Goal: Task Accomplishment & Management: Manage account settings

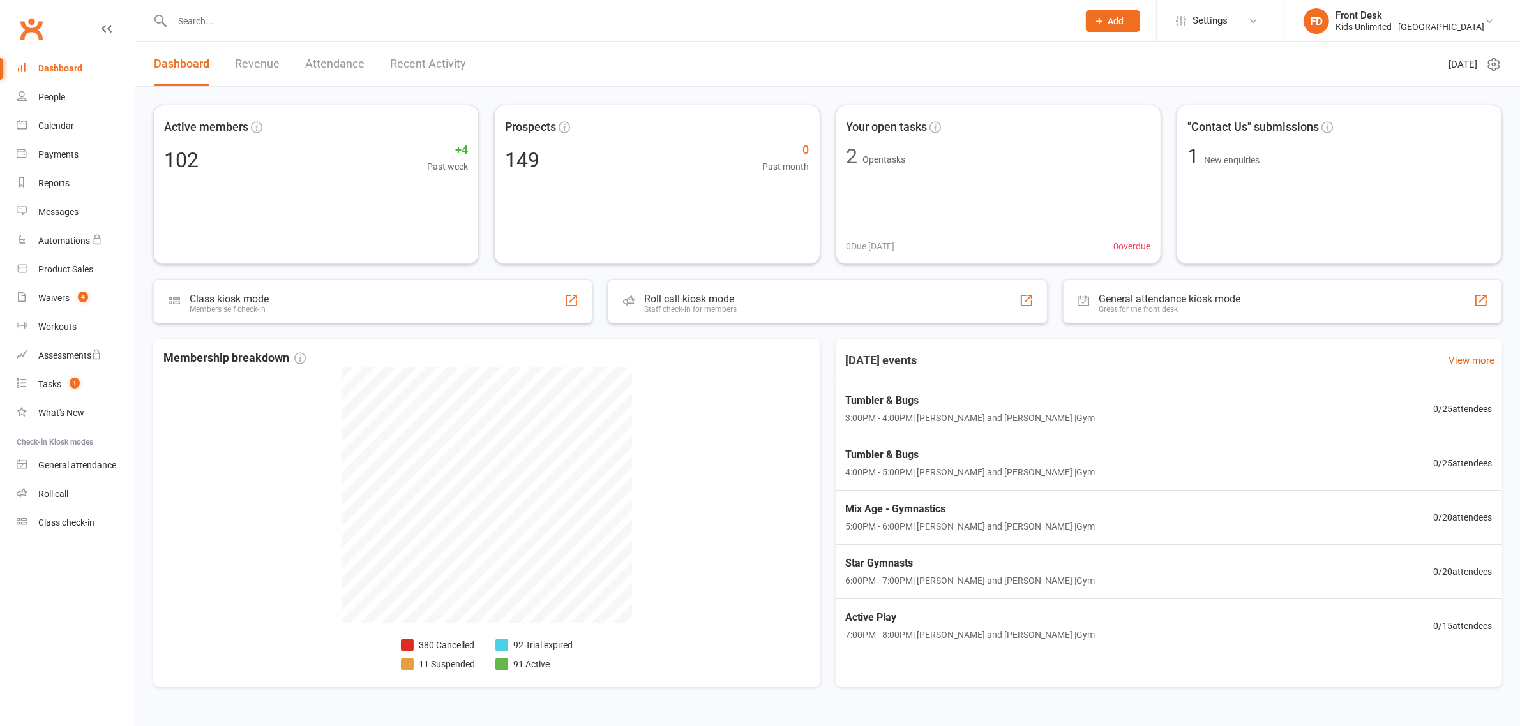
click at [199, 22] on input "text" at bounding box center [618, 21] width 901 height 18
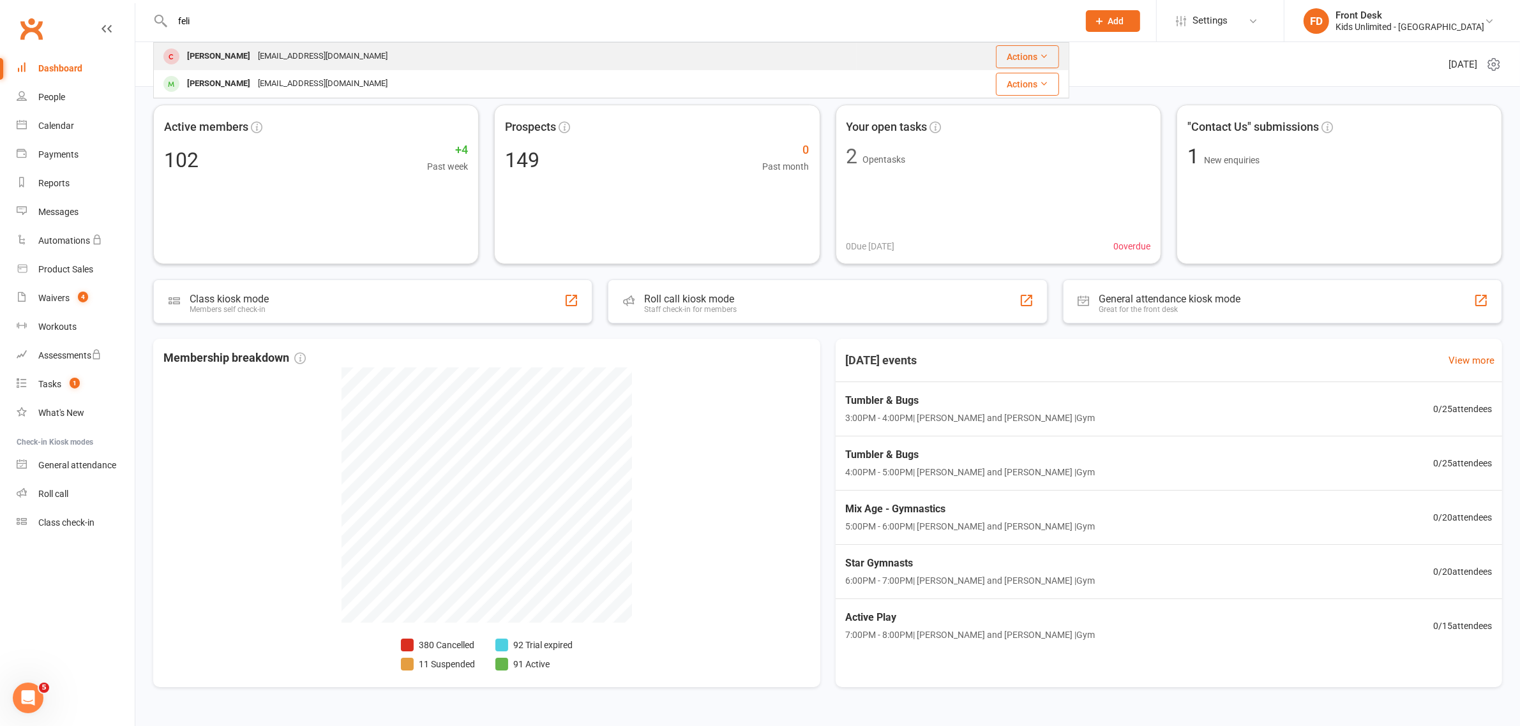
type input "feli"
click at [234, 58] on div "[PERSON_NAME]" at bounding box center [218, 56] width 71 height 19
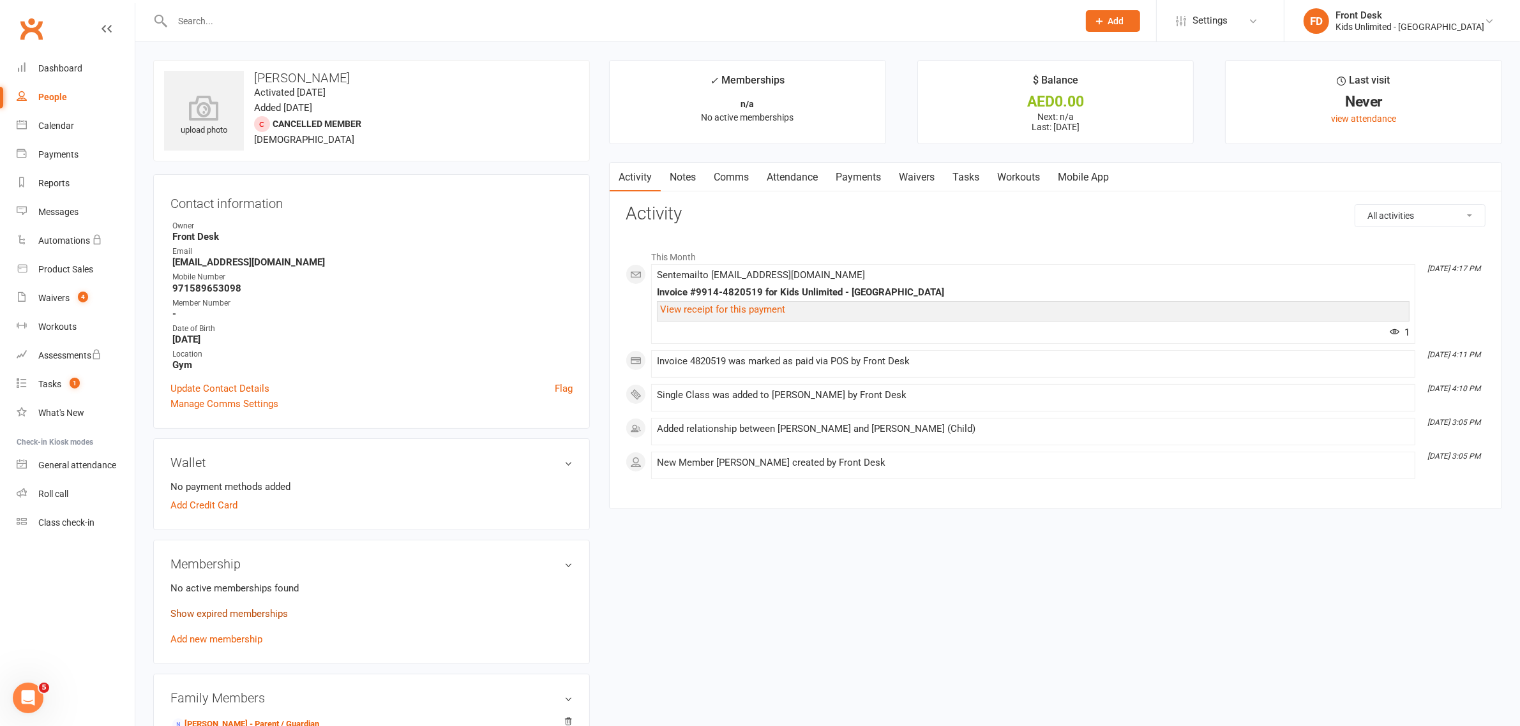
click at [236, 613] on link "Show expired memberships" at bounding box center [228, 613] width 117 height 11
click at [227, 670] on link "Add new membership" at bounding box center [216, 670] width 92 height 11
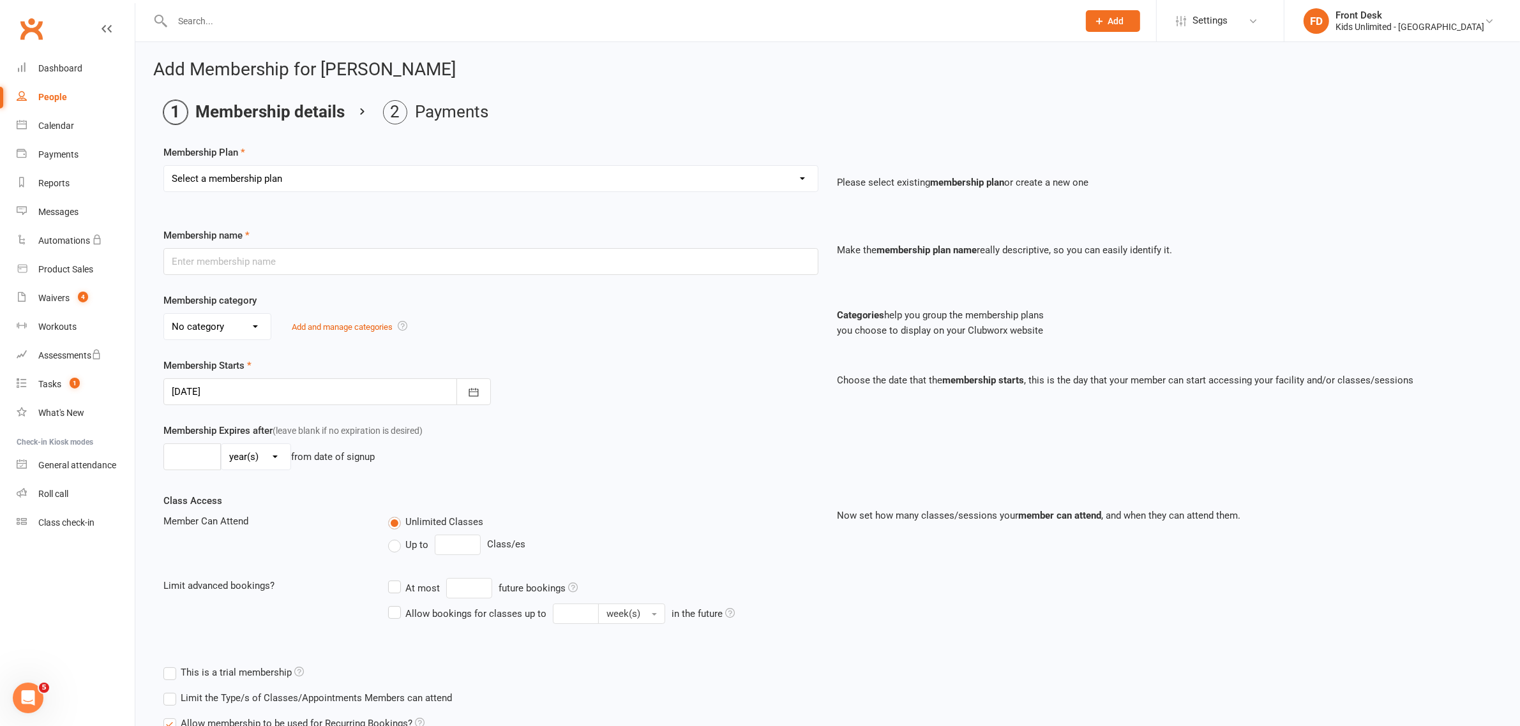
click at [799, 179] on select "Select a membership plan Create new Membership Plan Active Play - Free 1/2 Hour…" at bounding box center [491, 179] width 654 height 26
select select "6"
click at [164, 166] on select "Select a membership plan Create new Membership Plan Active Play - Free 1/2 Hour…" at bounding box center [491, 179] width 654 height 26
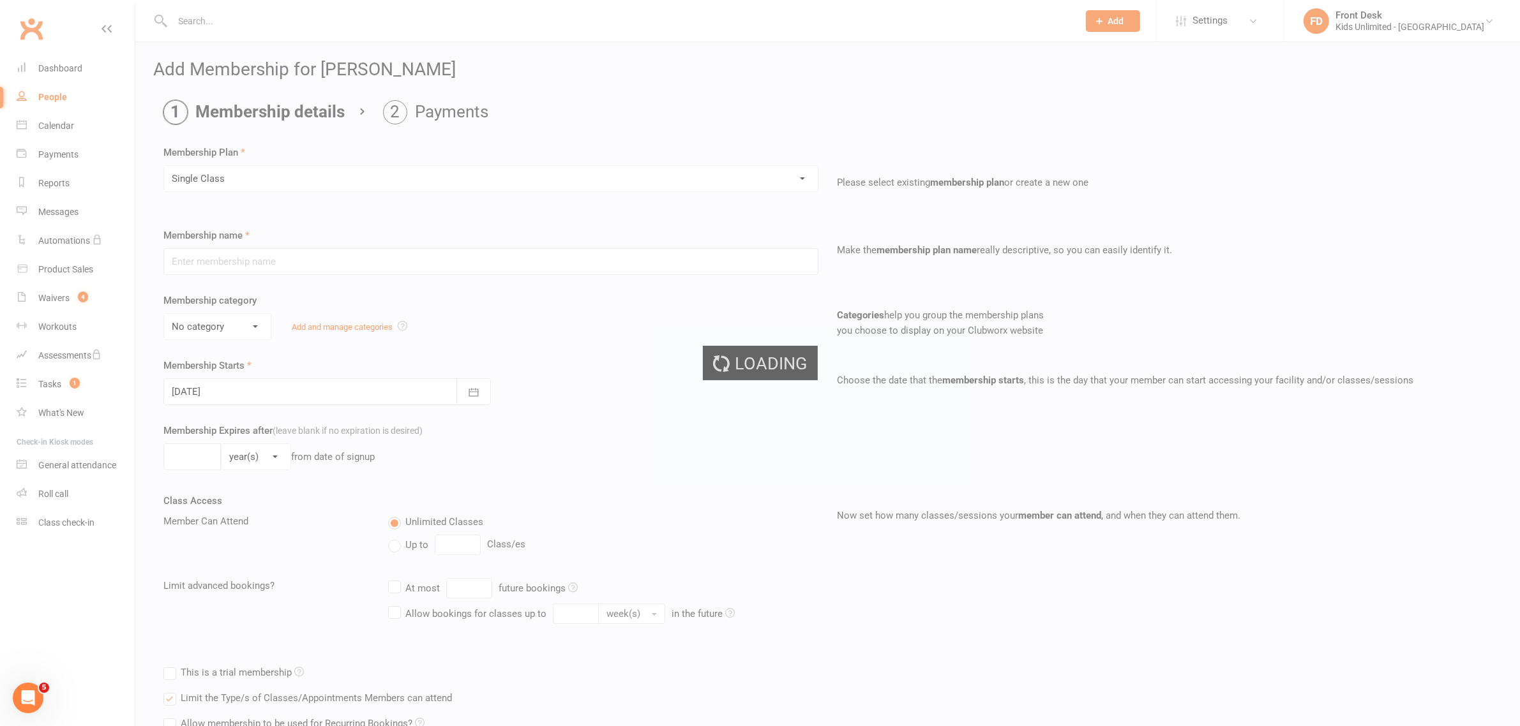
type input "Single Class"
select select "7"
type input "1"
select select "0"
type input "1"
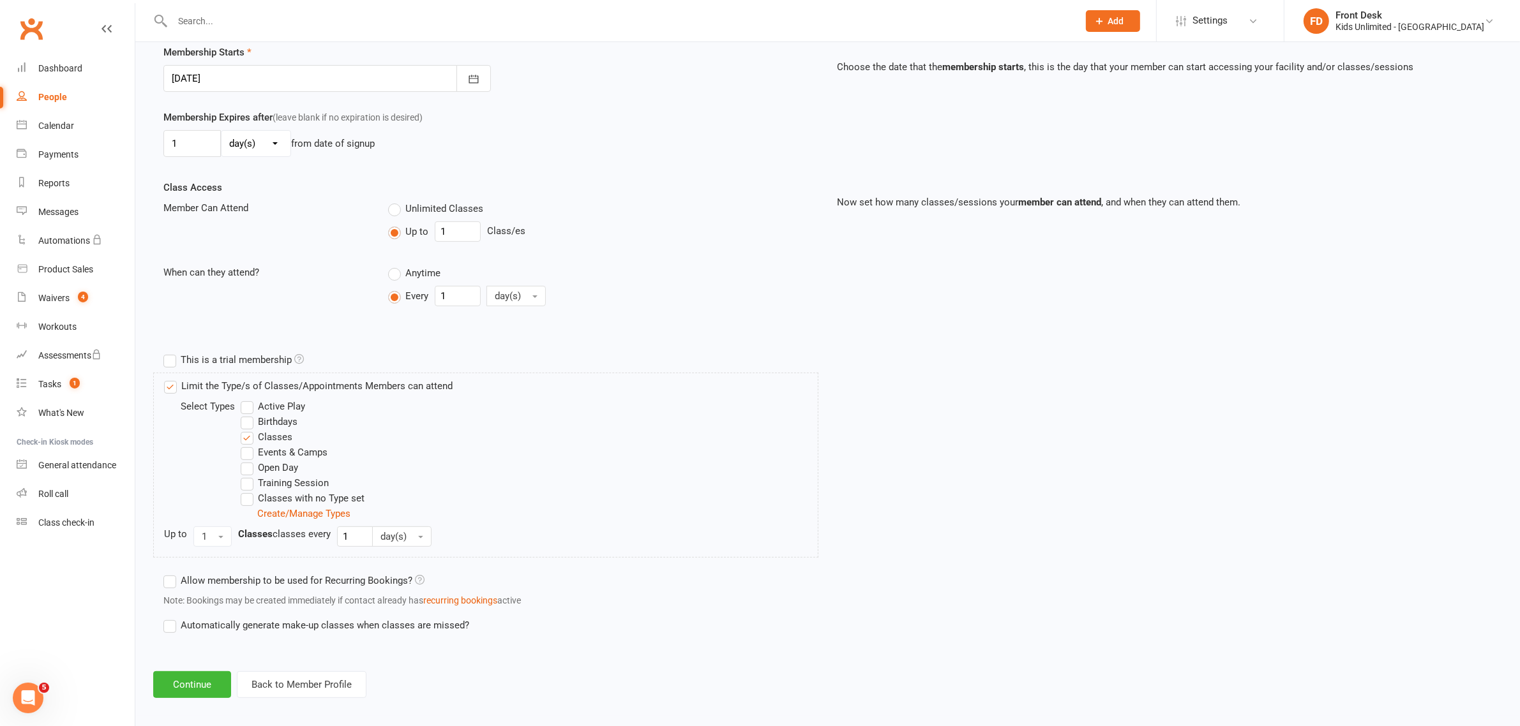
scroll to position [319, 0]
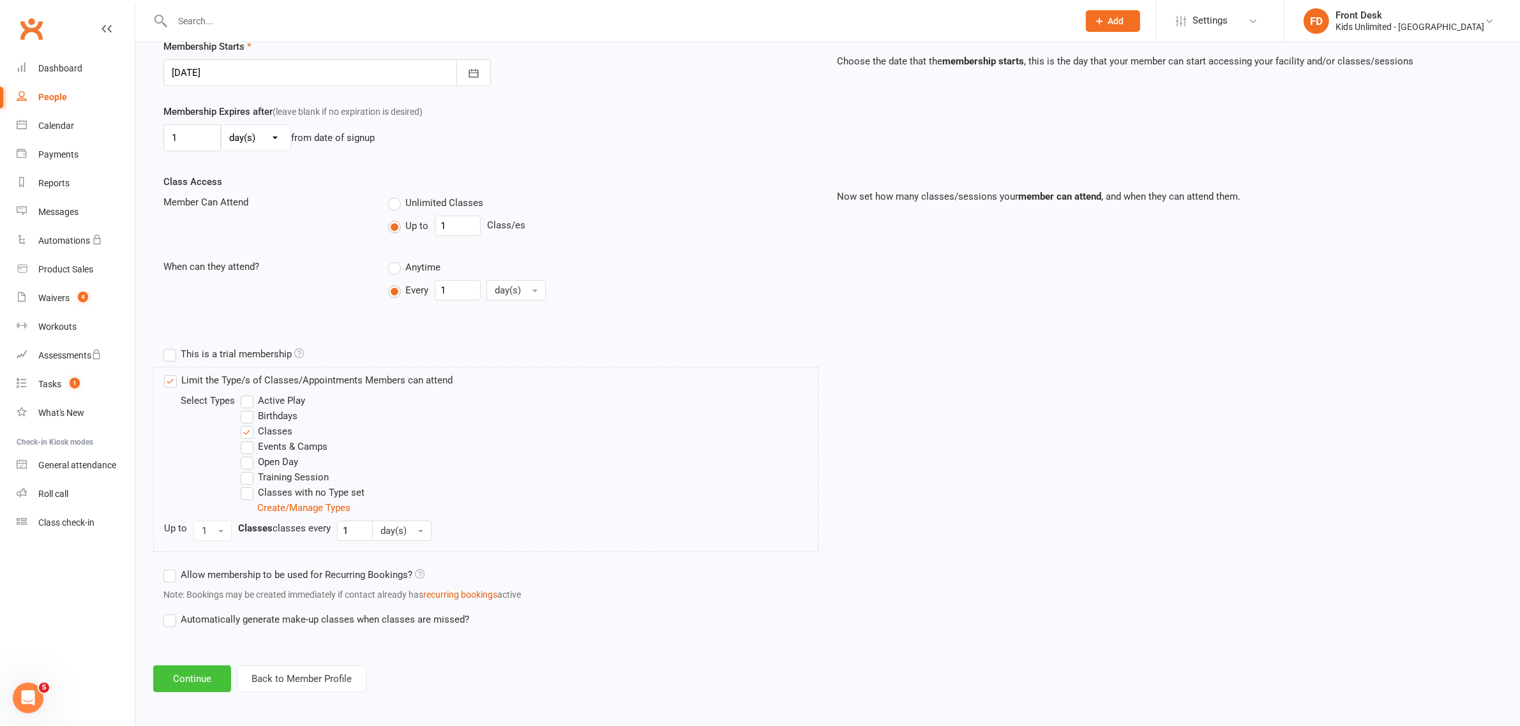
click at [193, 678] on button "Continue" at bounding box center [192, 679] width 78 height 27
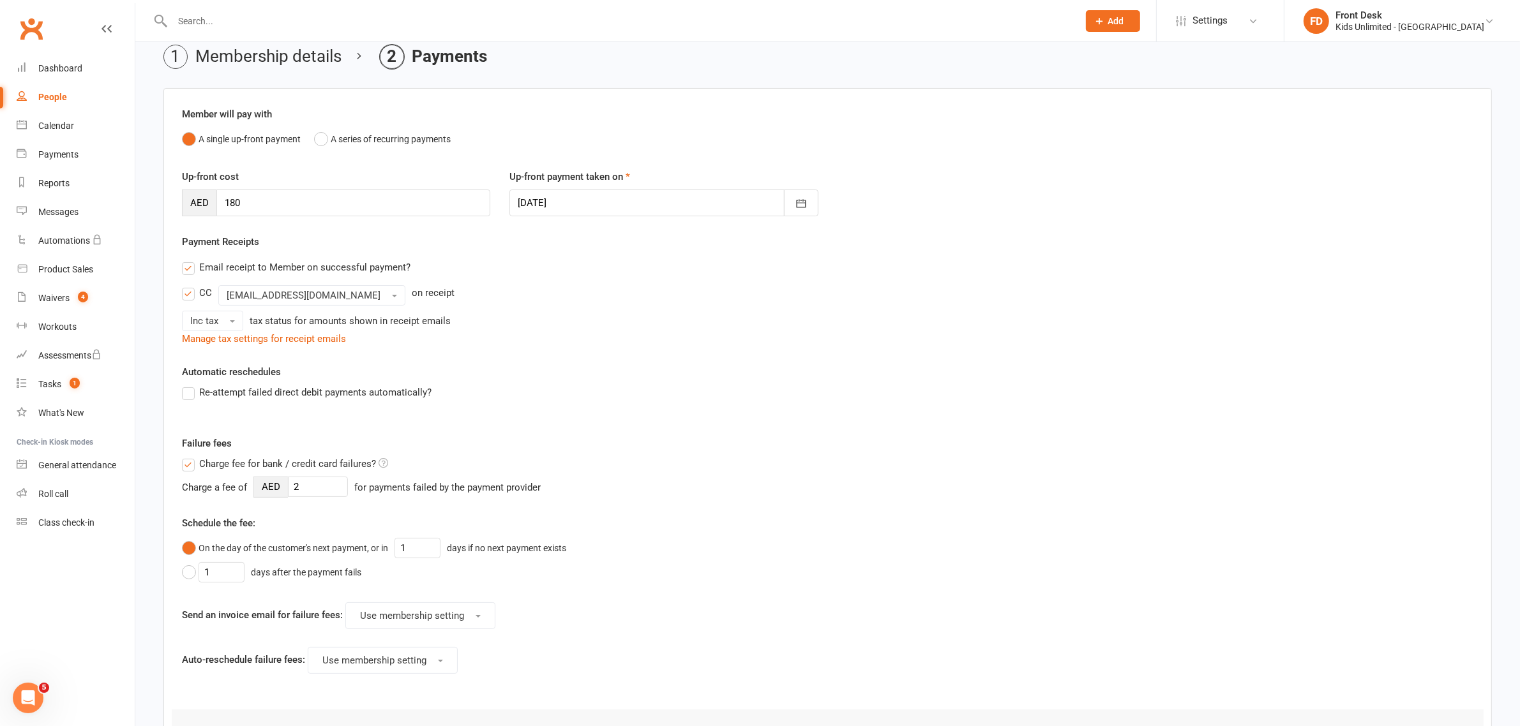
scroll to position [239, 0]
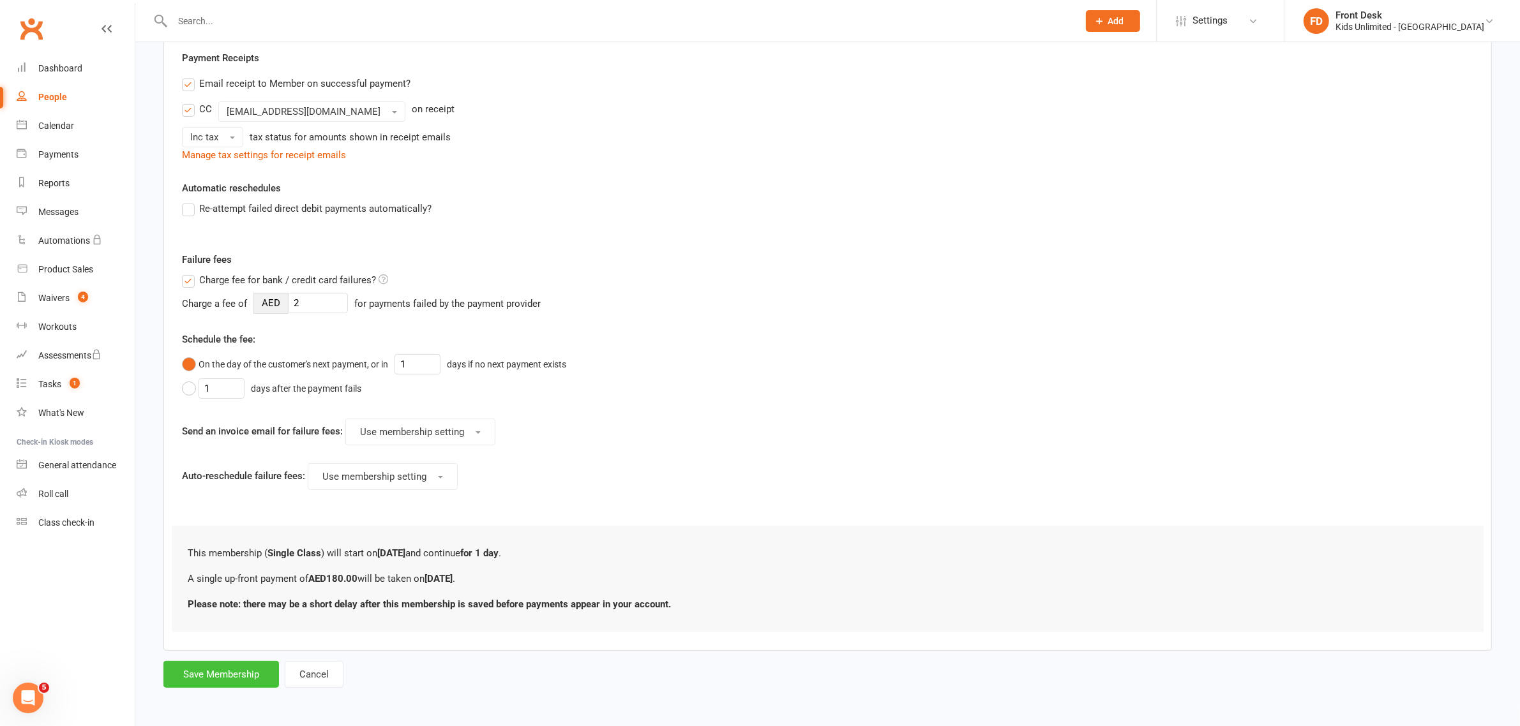
click at [211, 674] on button "Save Membership" at bounding box center [221, 674] width 116 height 27
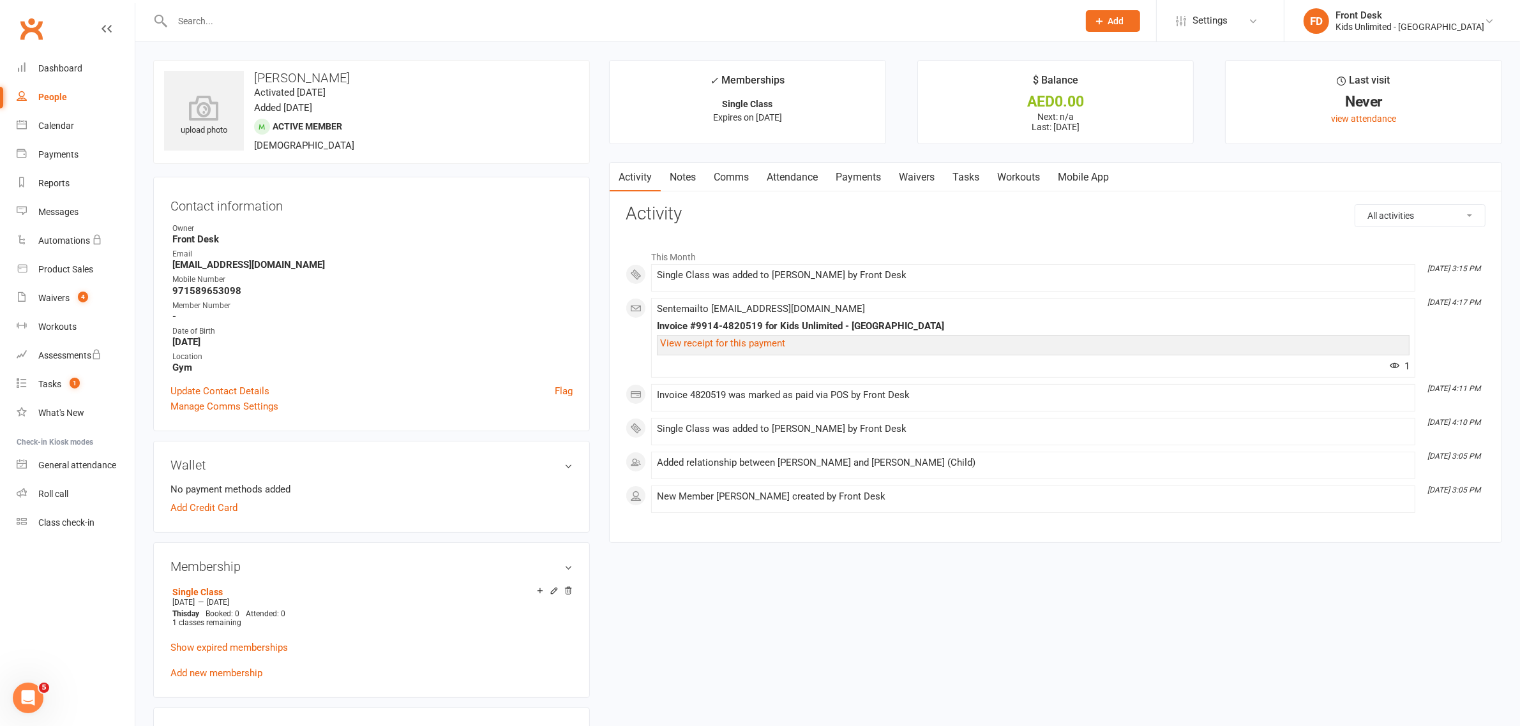
click at [859, 179] on link "Payments" at bounding box center [858, 177] width 63 height 29
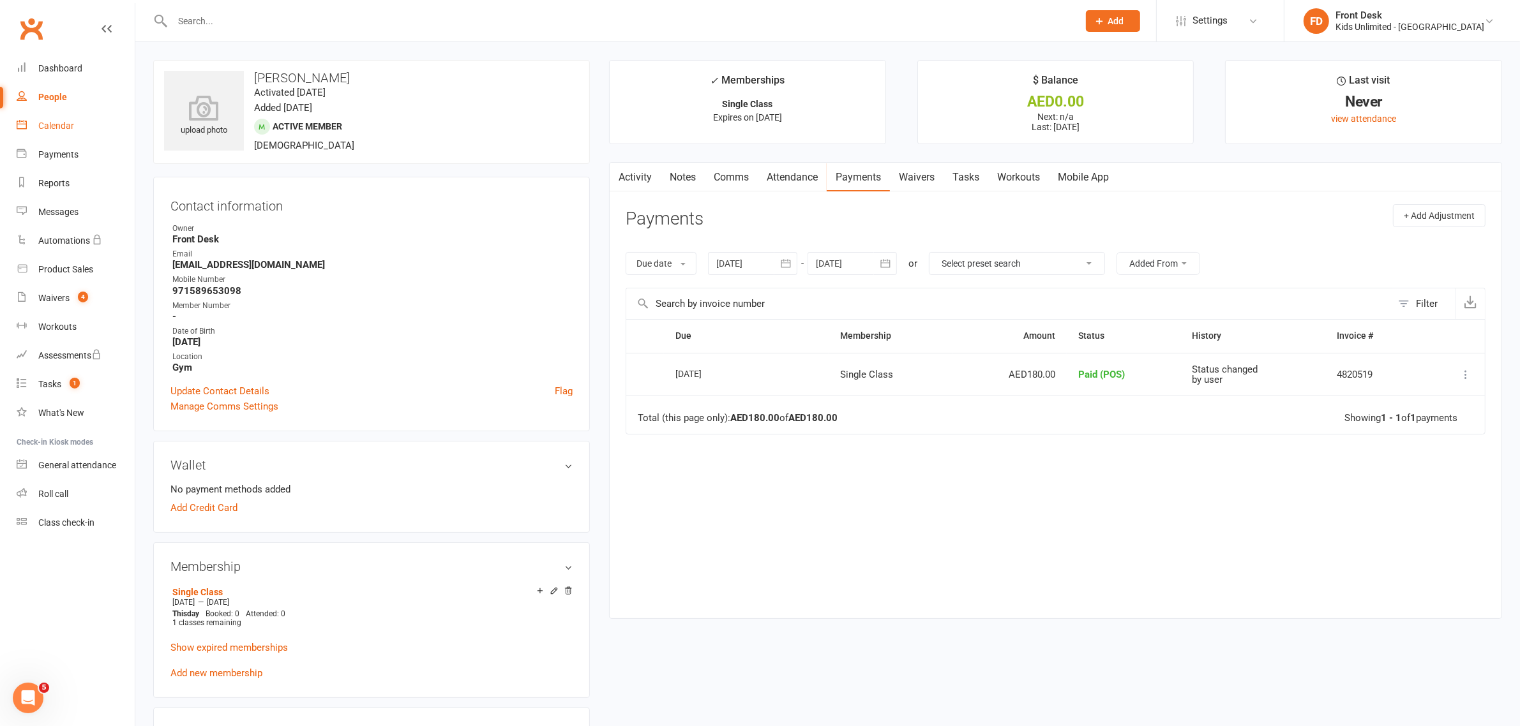
click at [72, 126] on div "Calendar" at bounding box center [56, 126] width 36 height 10
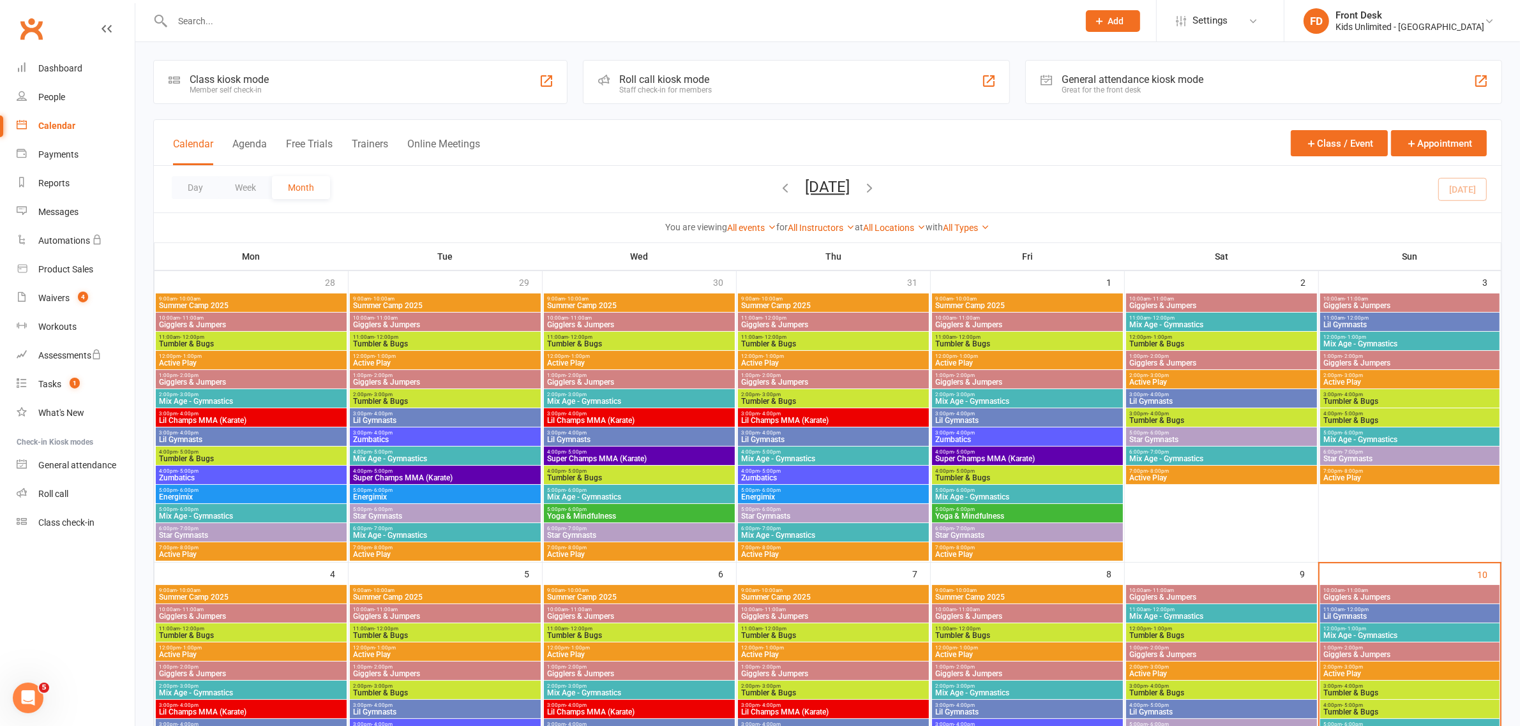
click at [206, 21] on input "text" at bounding box center [618, 21] width 901 height 18
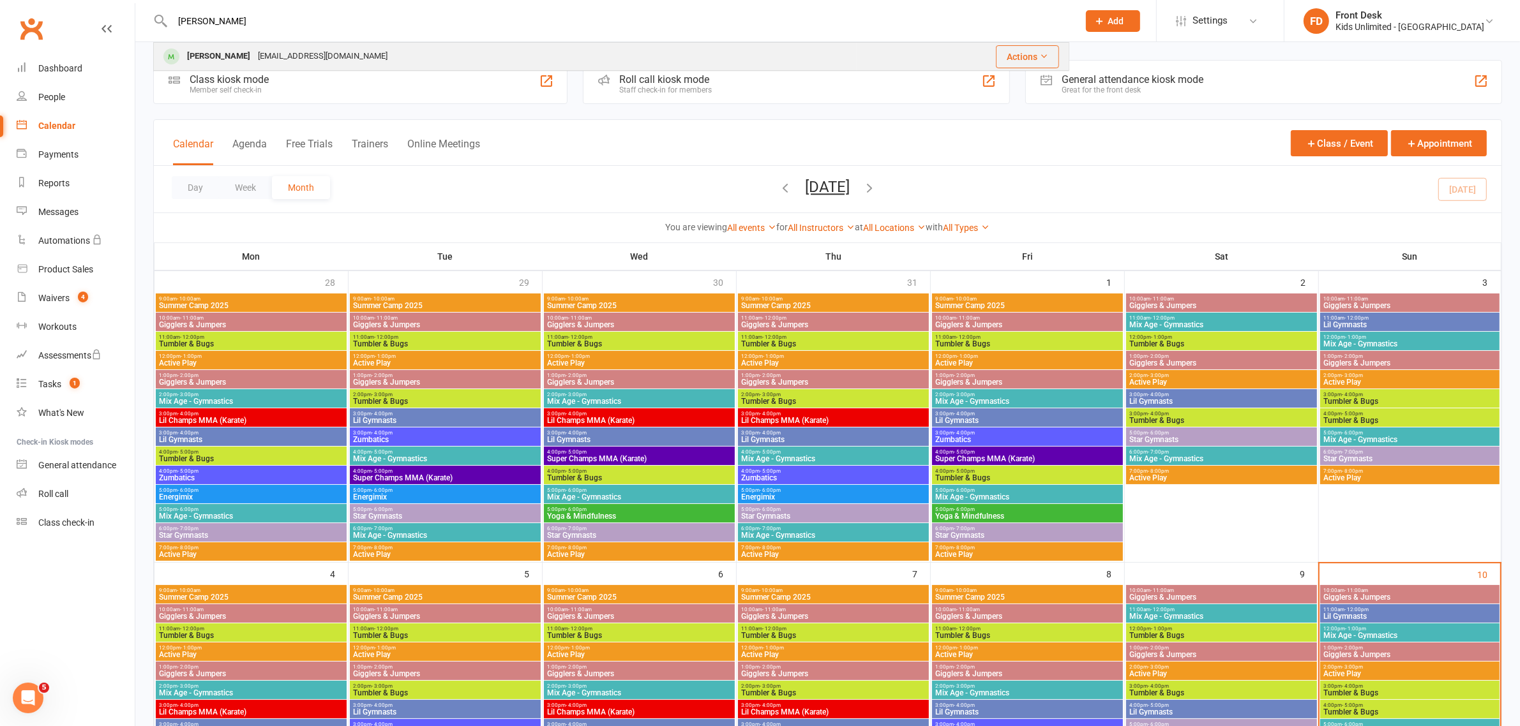
type input "[PERSON_NAME]"
click at [234, 55] on div "[PERSON_NAME]" at bounding box center [218, 56] width 71 height 19
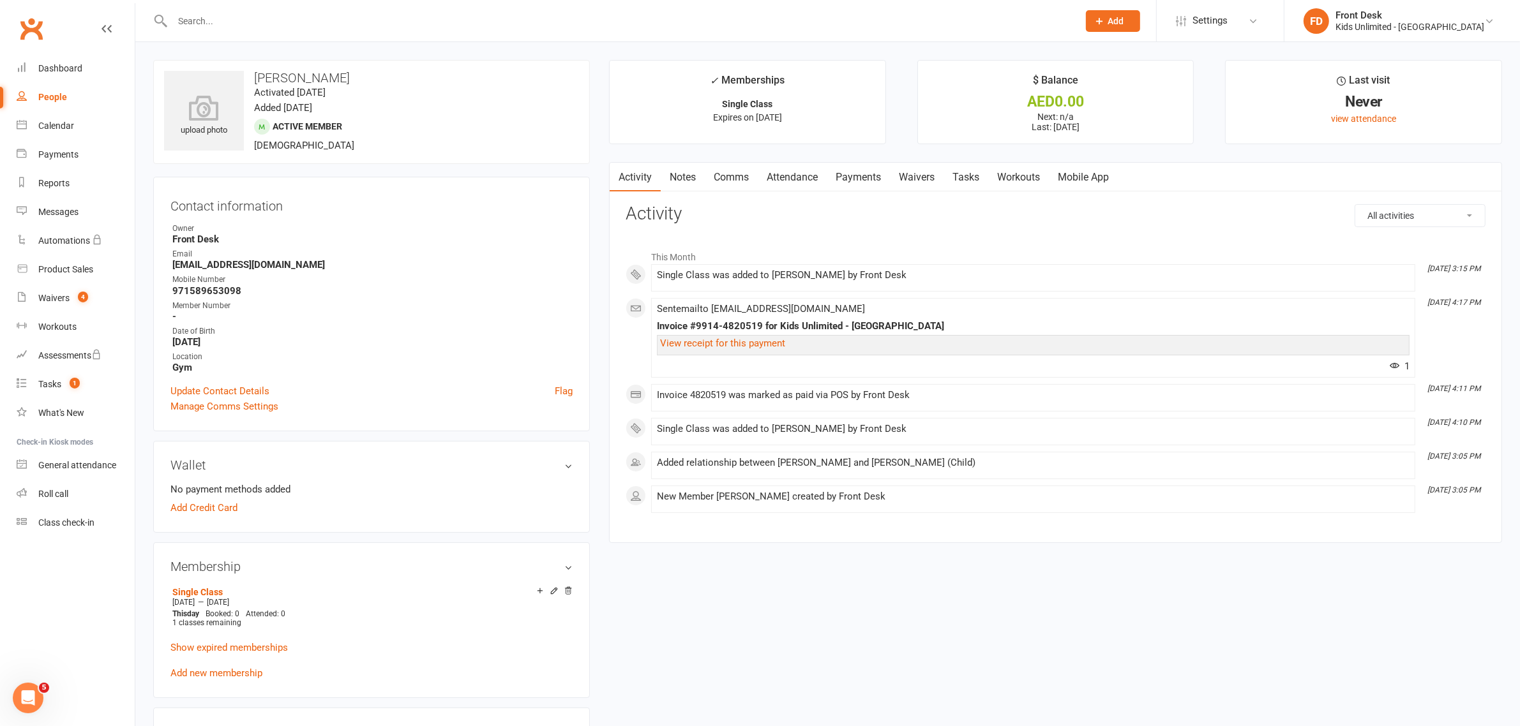
click at [856, 177] on link "Payments" at bounding box center [858, 177] width 63 height 29
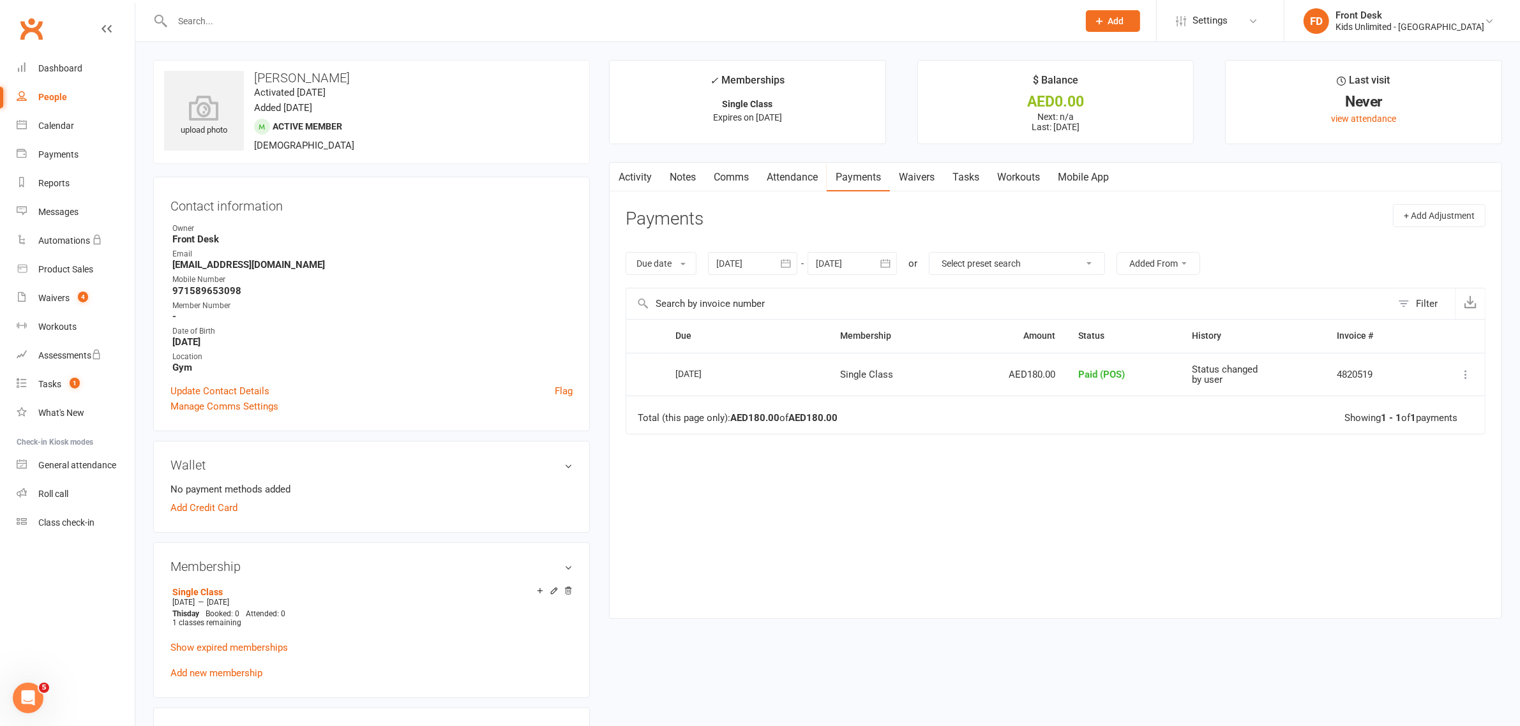
click at [789, 174] on link "Attendance" at bounding box center [792, 177] width 69 height 29
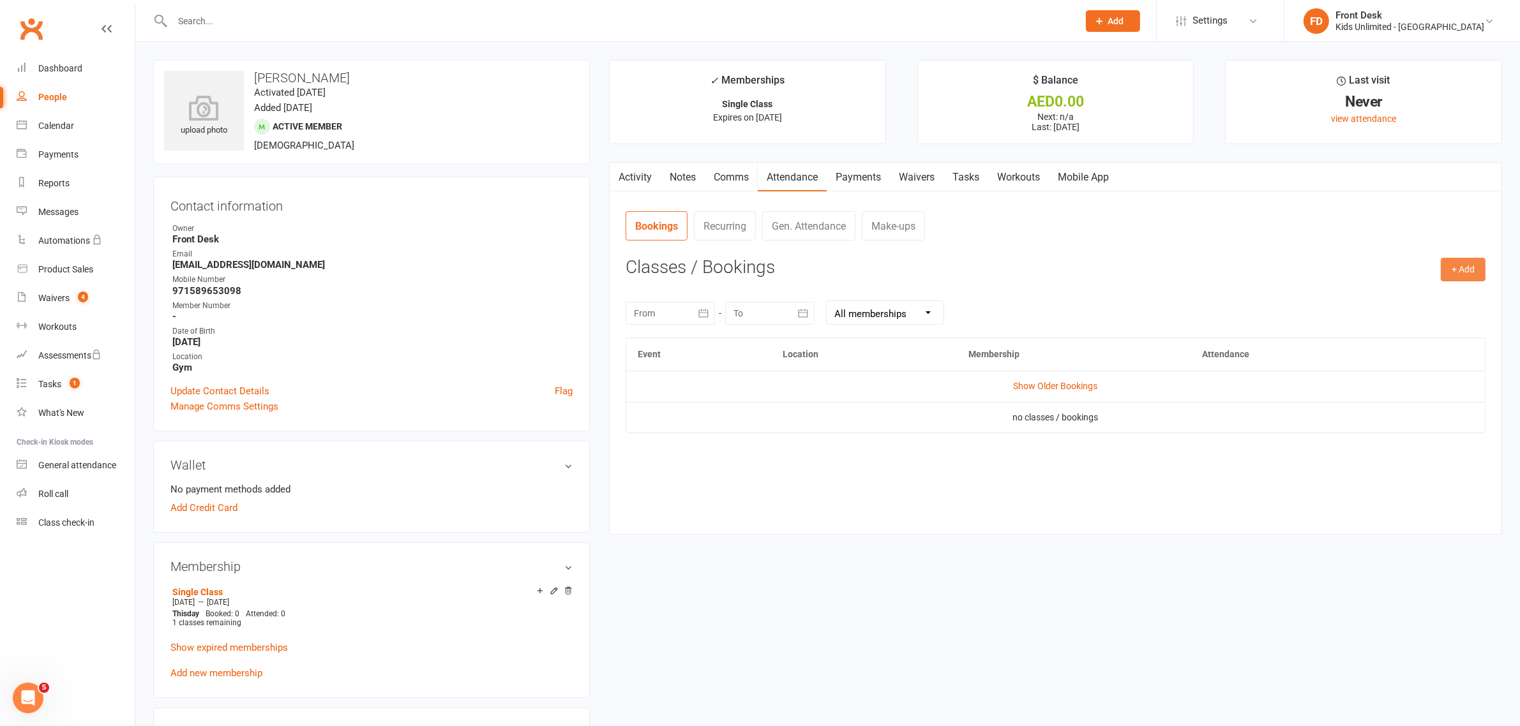
click at [1452, 266] on button "+ Add" at bounding box center [1462, 269] width 45 height 23
click at [1403, 297] on link "Book Event" at bounding box center [1421, 299] width 126 height 26
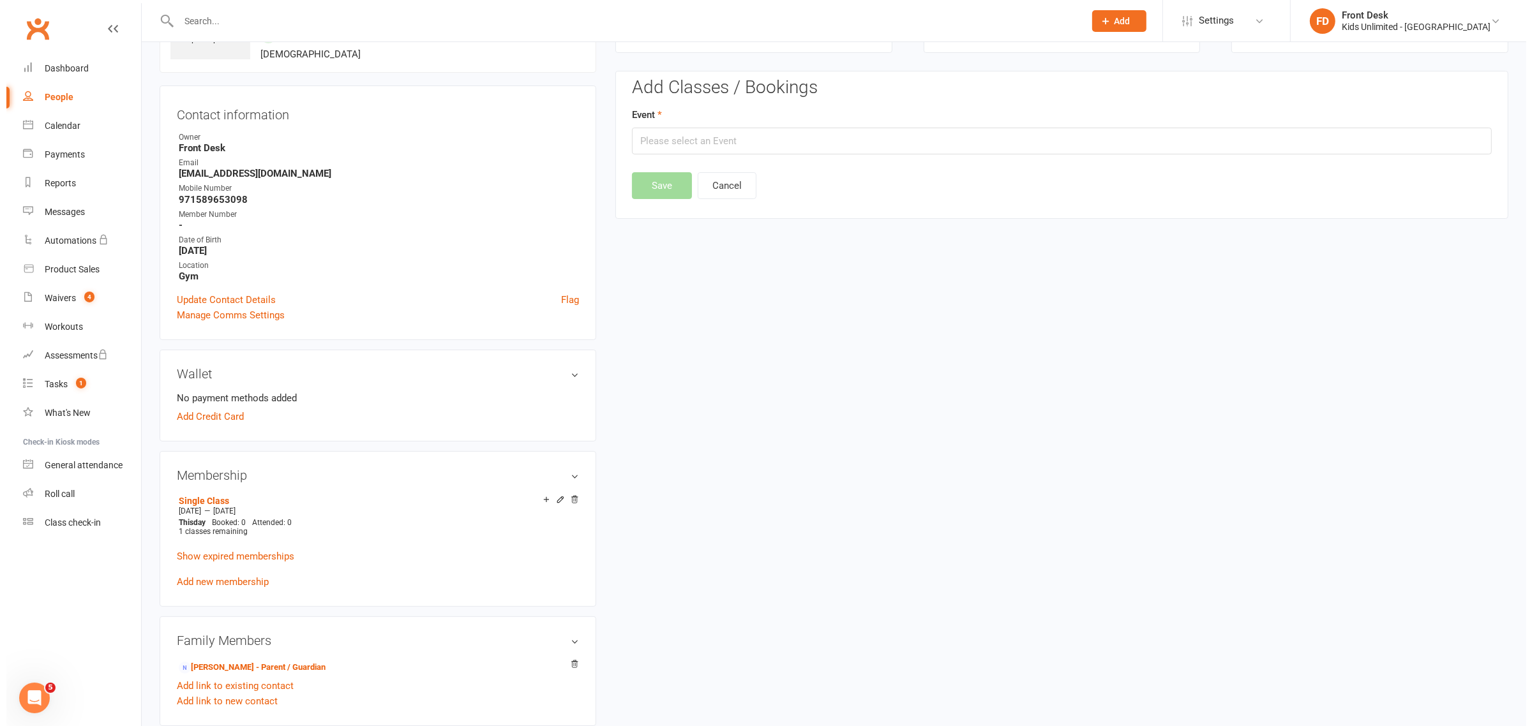
scroll to position [98, 0]
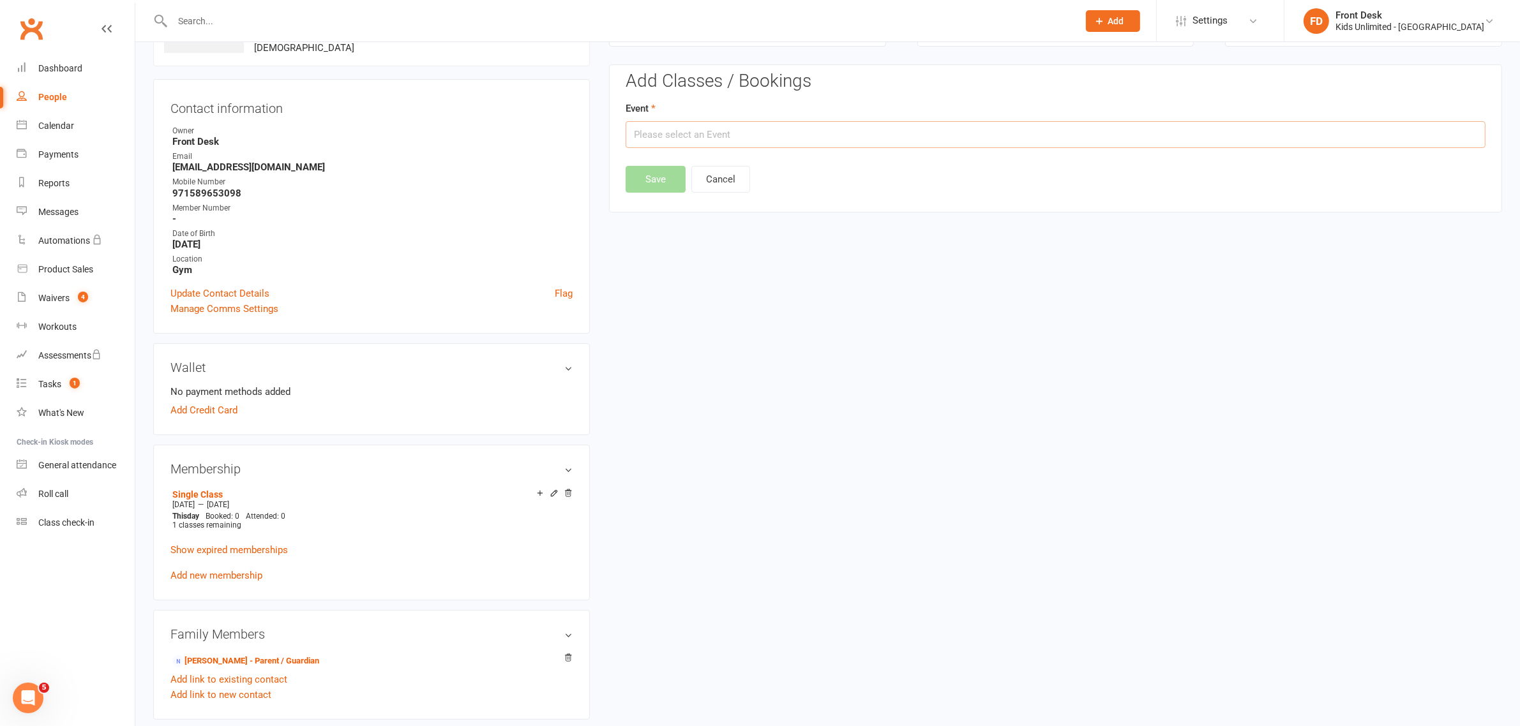
click at [1393, 133] on input "text" at bounding box center [1055, 134] width 860 height 27
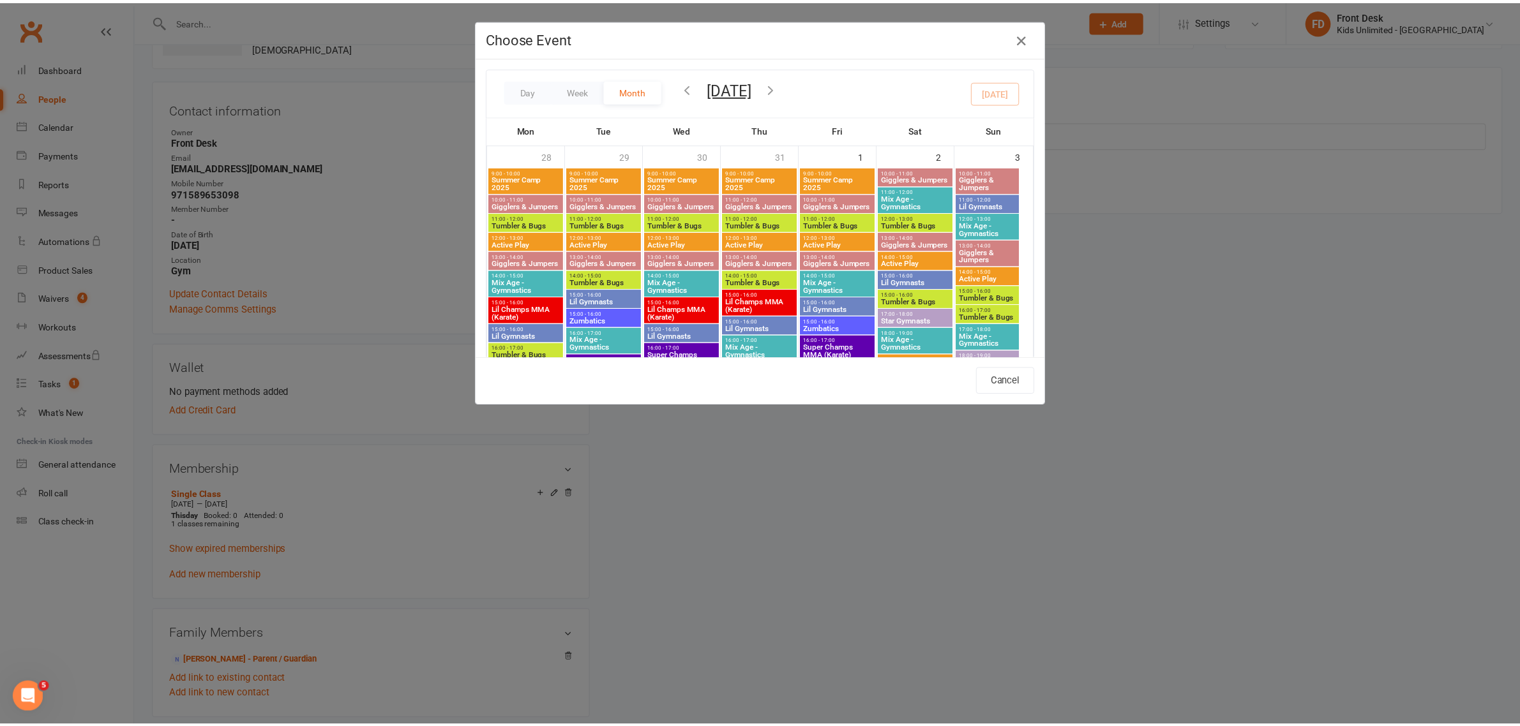
scroll to position [399, 0]
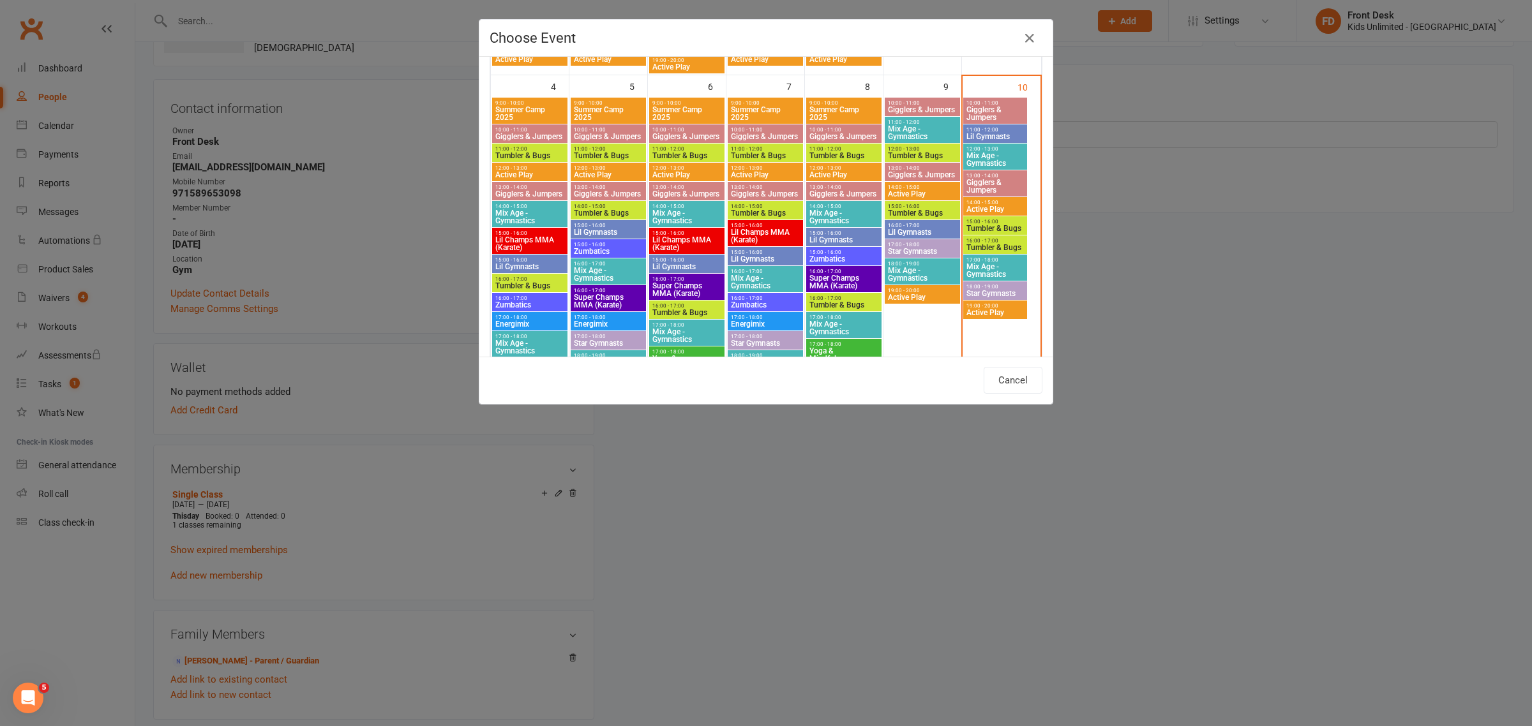
click at [999, 227] on span "Tumbler & Bugs" at bounding box center [995, 229] width 59 height 8
type input "Tumbler & Bugs - [DATE] 3:00:00 PM"
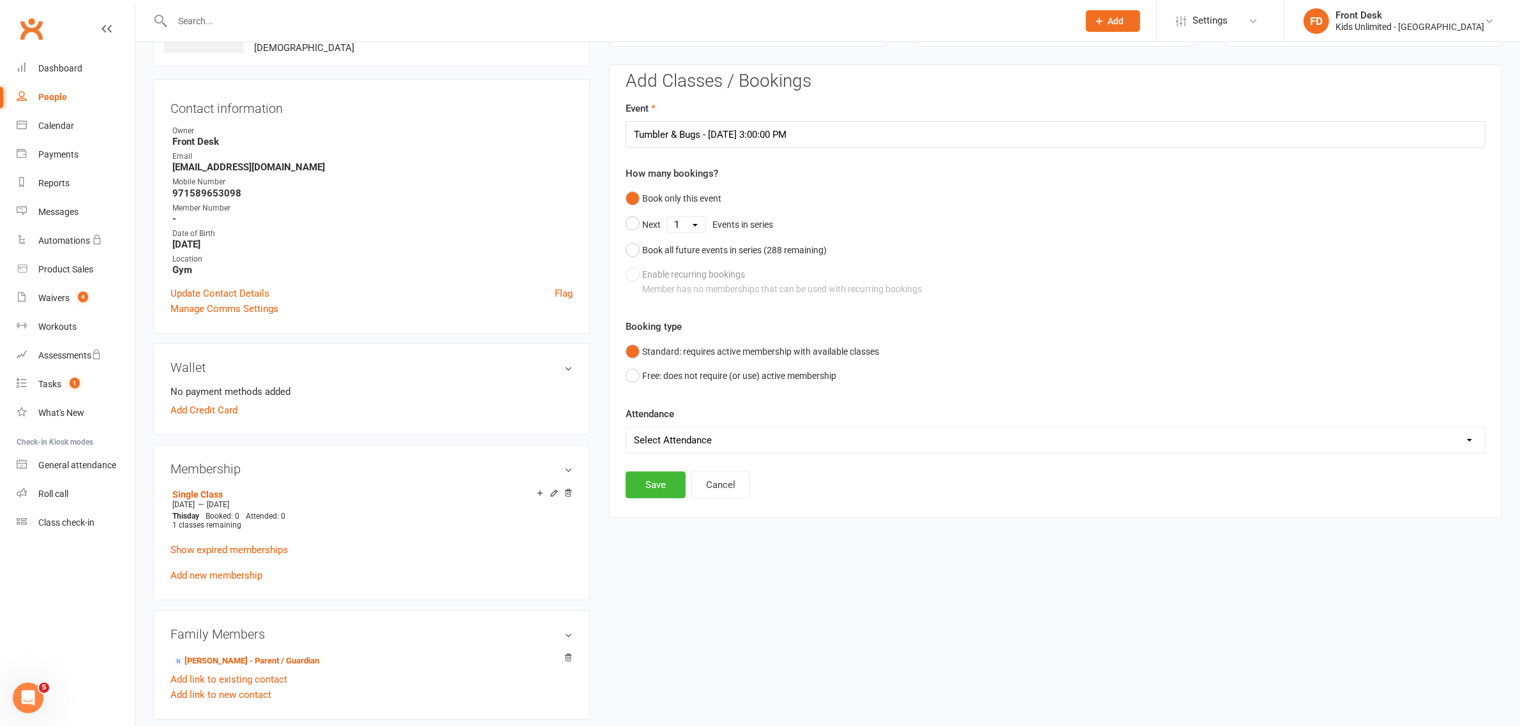
click at [770, 445] on select "Select Attendance Attended Absent" at bounding box center [1055, 441] width 858 height 26
select select "0"
click at [626, 428] on select "Select Attendance Attended Absent" at bounding box center [1055, 441] width 858 height 26
click at [643, 488] on button "Save" at bounding box center [655, 485] width 60 height 27
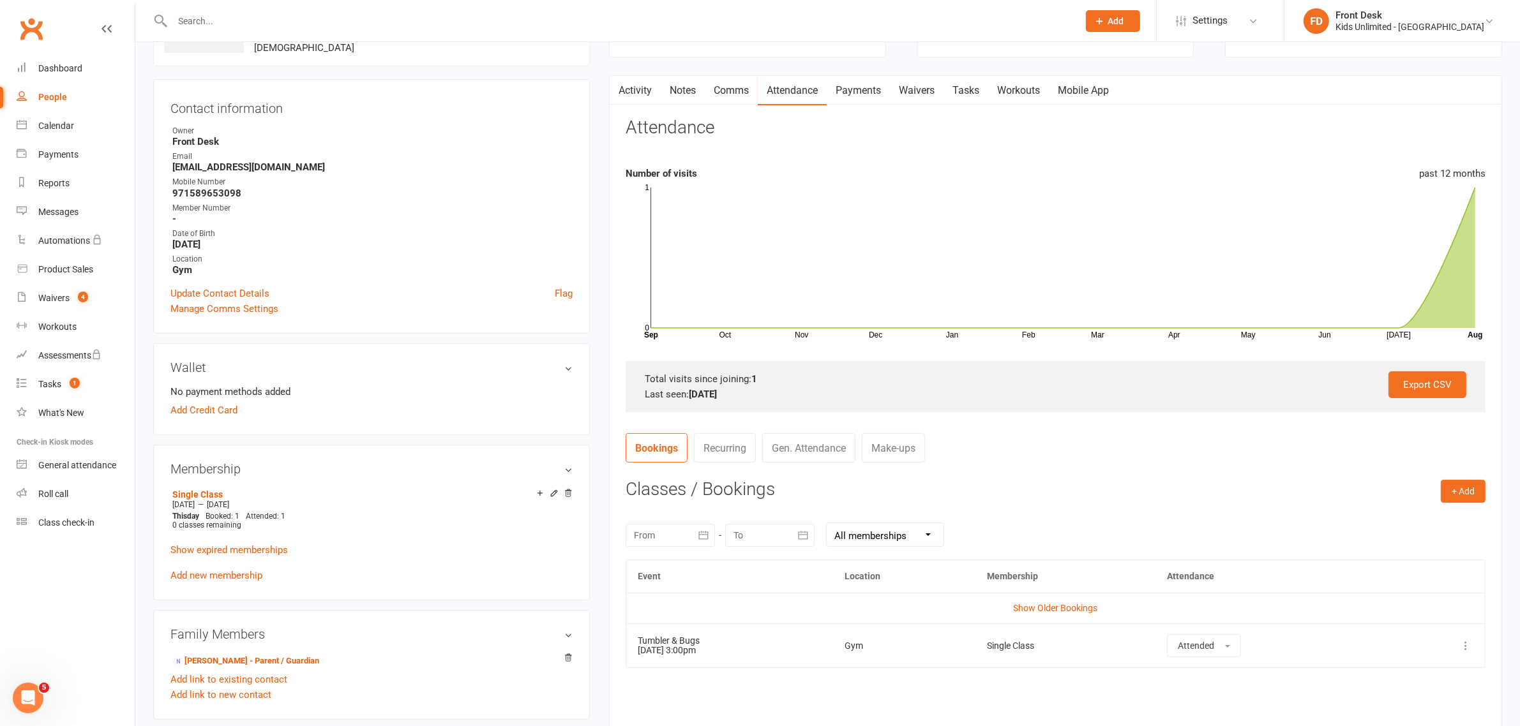
click at [50, 100] on div "People" at bounding box center [52, 97] width 29 height 10
select select "100"
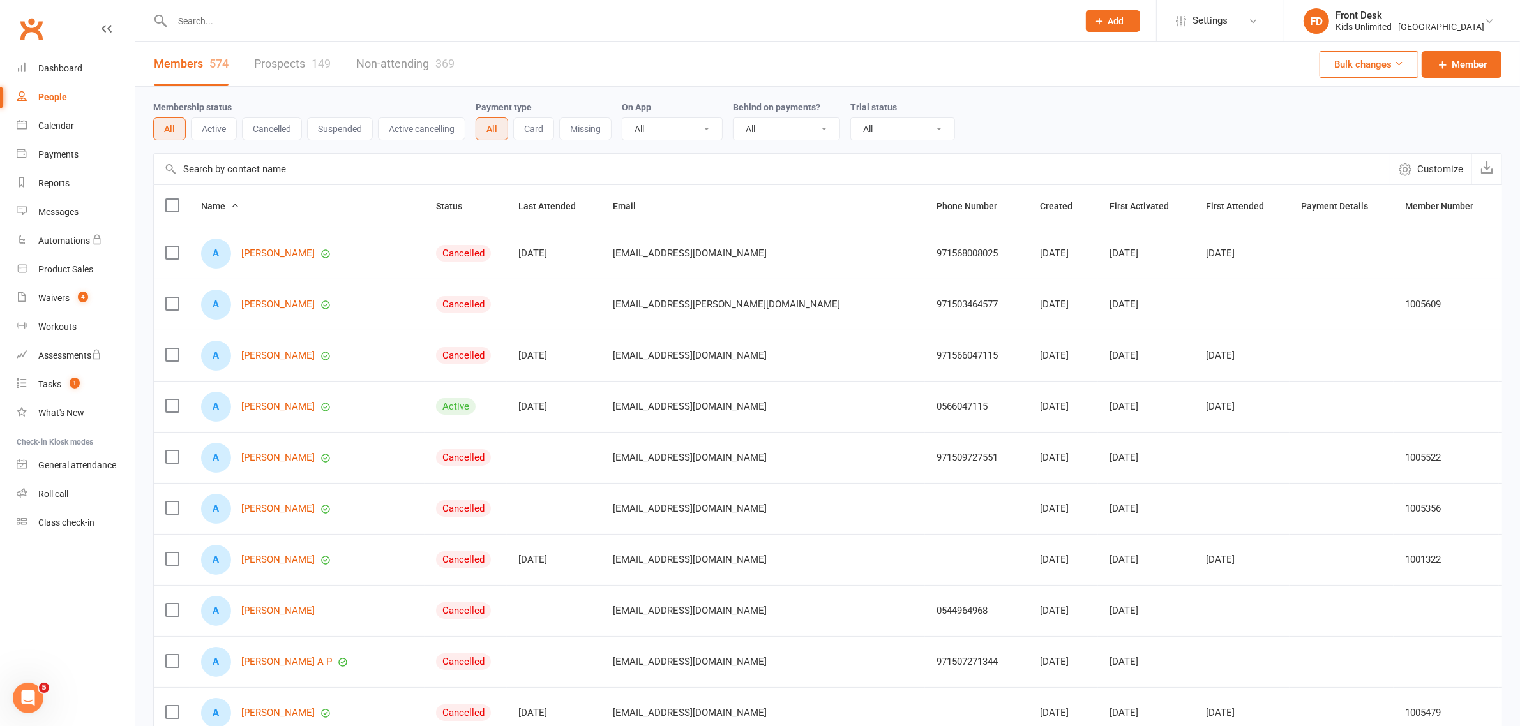
click at [380, 24] on input "text" at bounding box center [618, 21] width 901 height 18
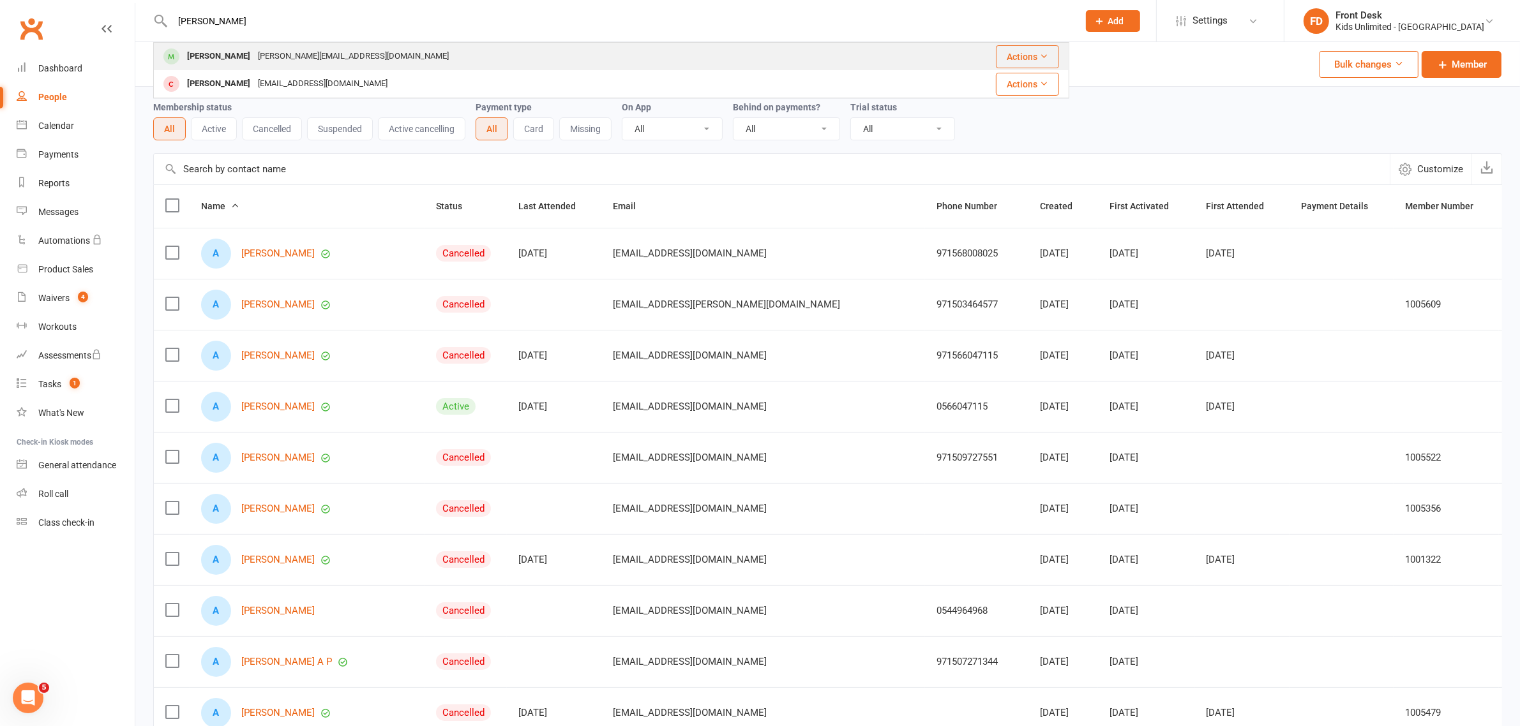
type input "[PERSON_NAME]"
click at [197, 54] on div "[PERSON_NAME]" at bounding box center [218, 56] width 71 height 19
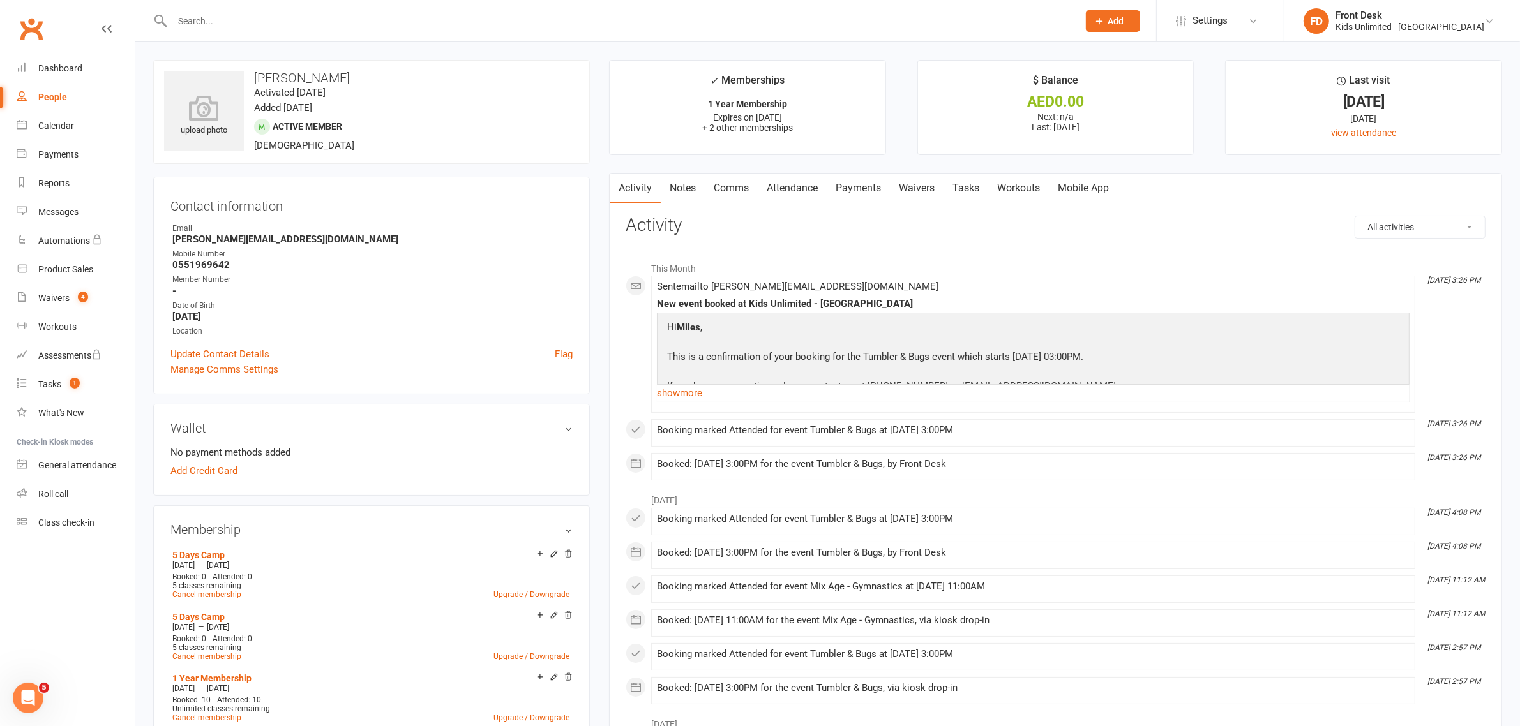
click at [786, 187] on link "Attendance" at bounding box center [792, 188] width 69 height 29
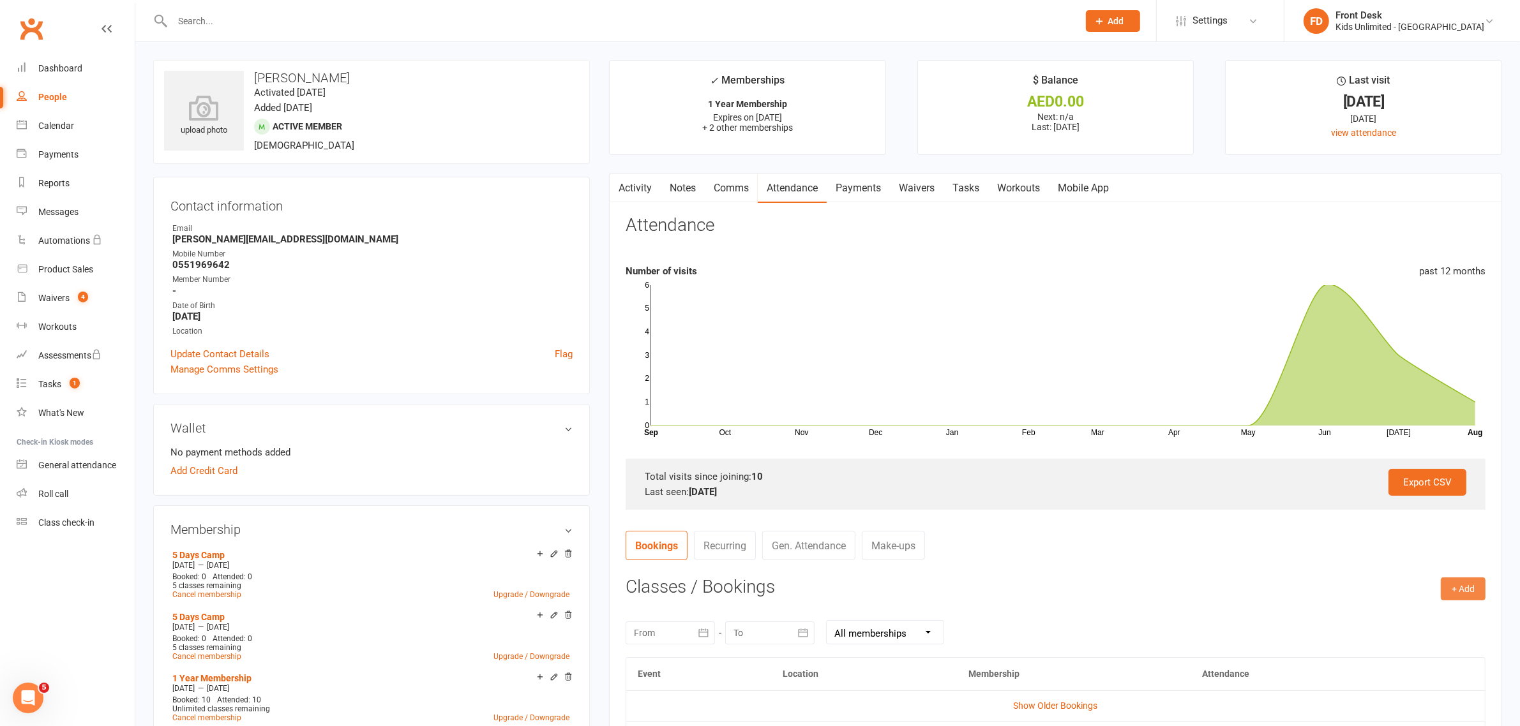
click at [1455, 589] on button "+ Add" at bounding box center [1462, 589] width 45 height 23
click at [1383, 617] on link "Book Event" at bounding box center [1421, 618] width 126 height 26
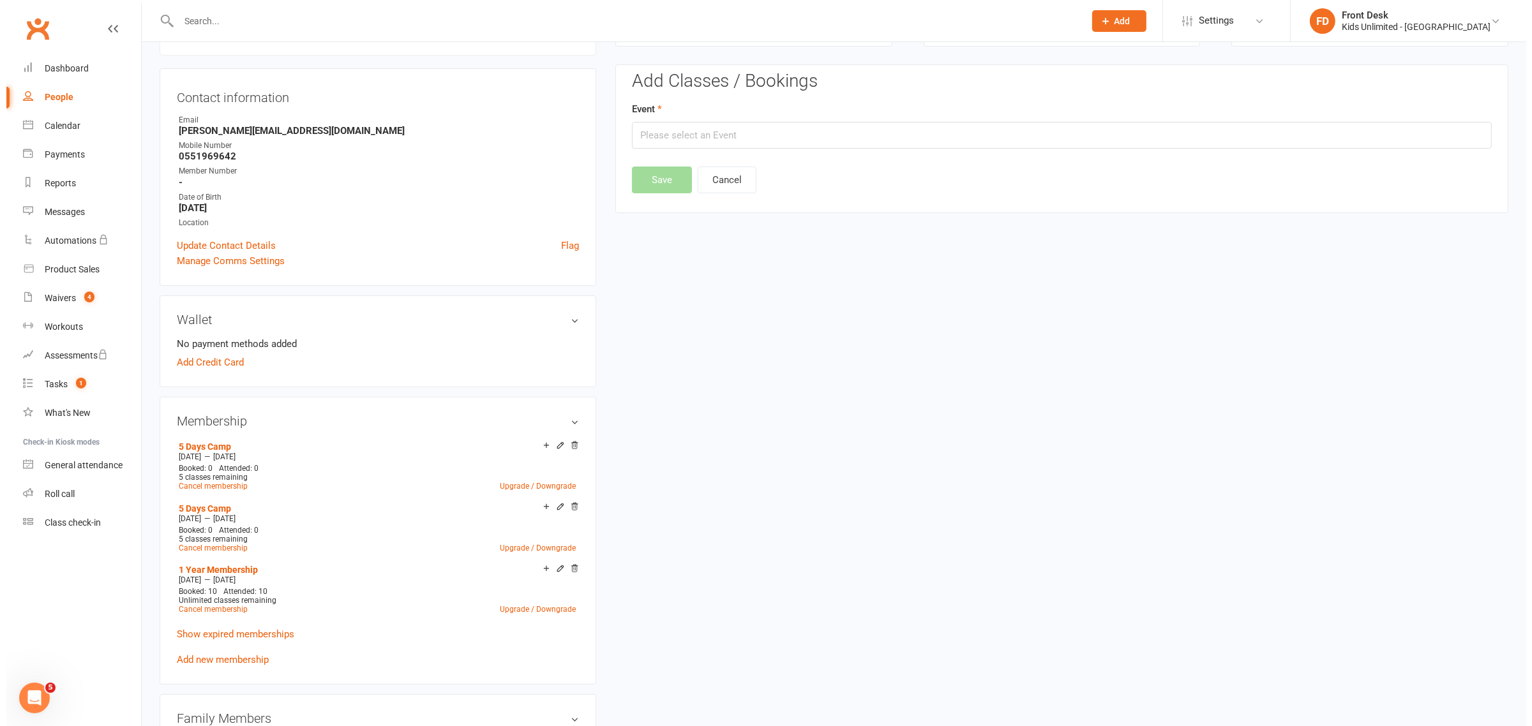
scroll to position [109, 0]
click at [1075, 135] on input "text" at bounding box center [1055, 134] width 860 height 27
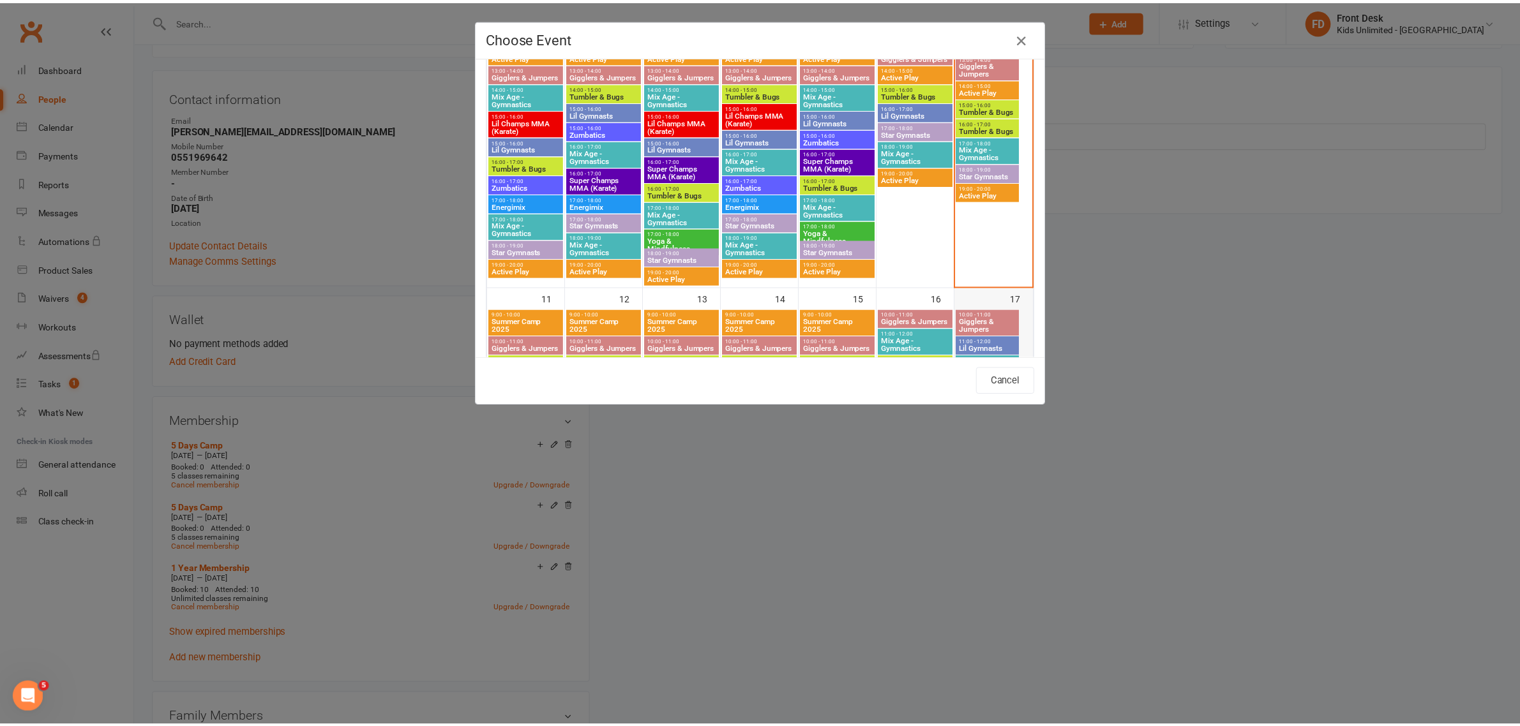
scroll to position [479, 0]
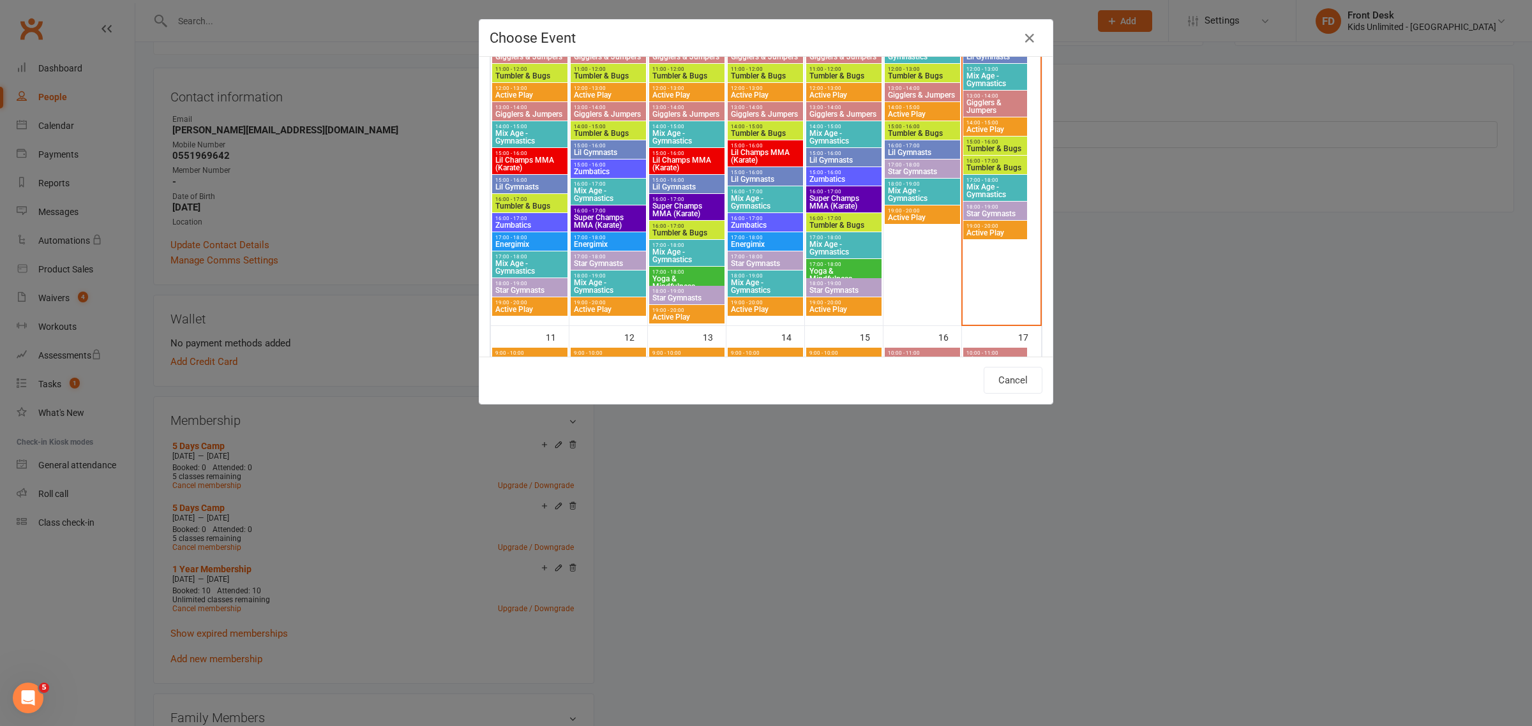
click at [994, 144] on span "15:00 - 16:00" at bounding box center [995, 142] width 59 height 6
type input "Tumbler & Bugs - [DATE] 3:00:00 PM"
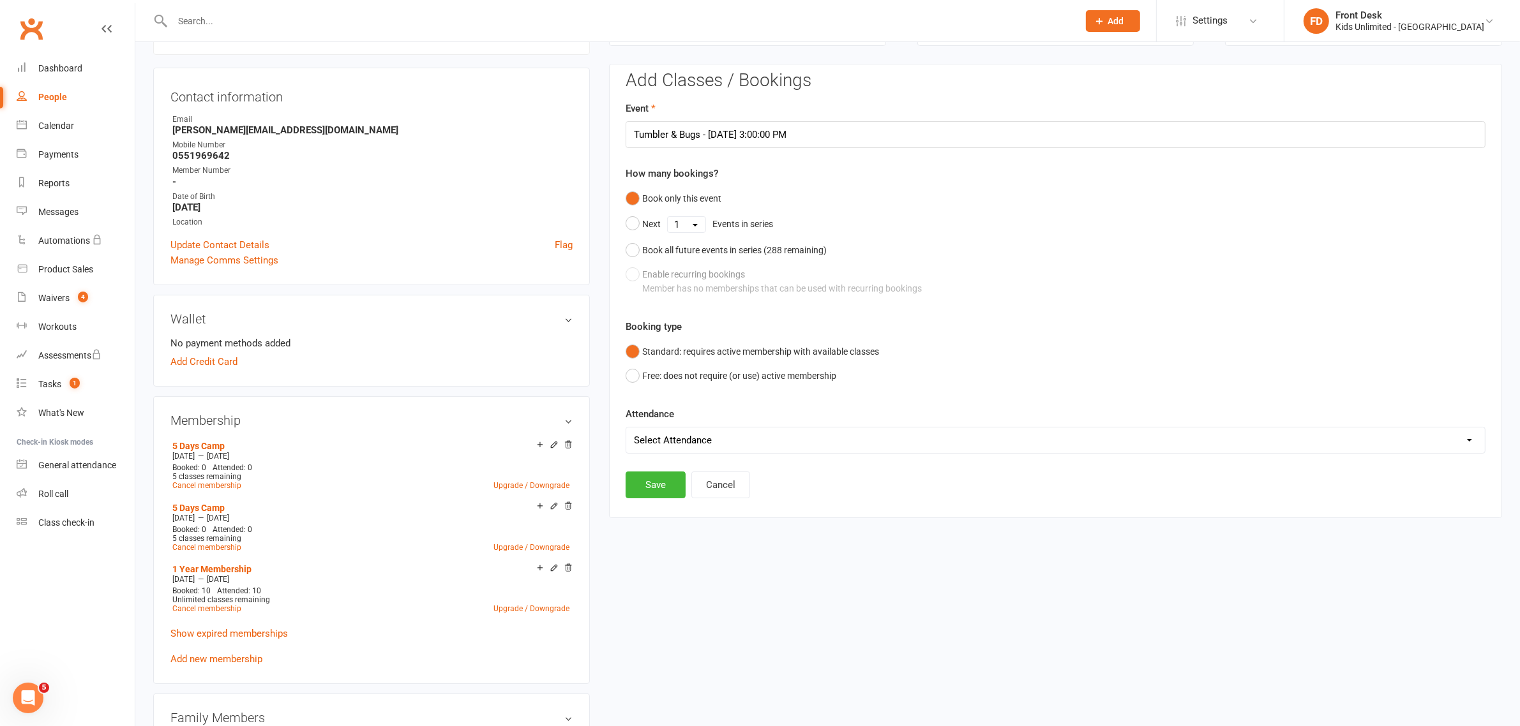
click at [696, 432] on select "Select Attendance Attended Absent" at bounding box center [1055, 441] width 858 height 26
select select "0"
click at [626, 428] on select "Select Attendance Attended Absent" at bounding box center [1055, 441] width 858 height 26
click at [641, 485] on button "Save" at bounding box center [655, 485] width 60 height 27
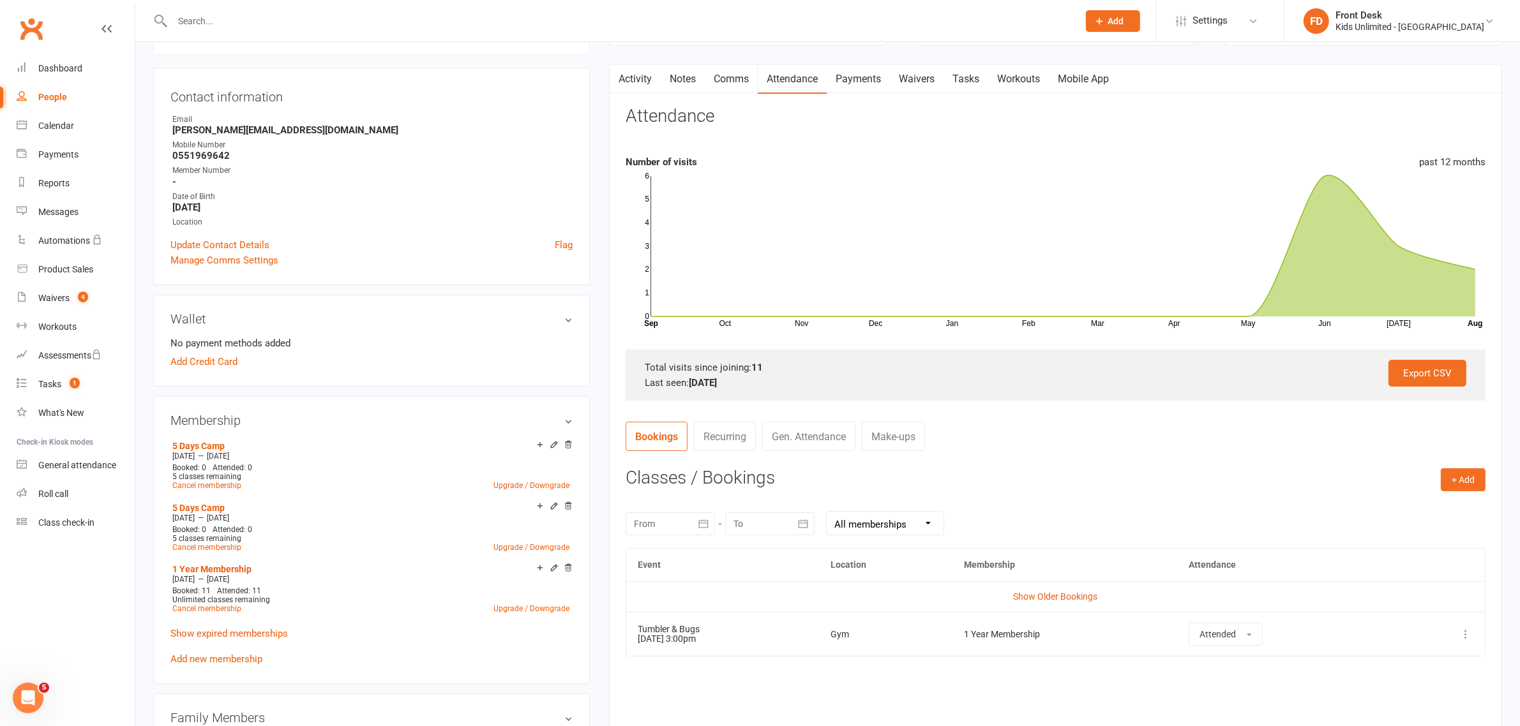
click at [205, 20] on input "text" at bounding box center [618, 21] width 901 height 18
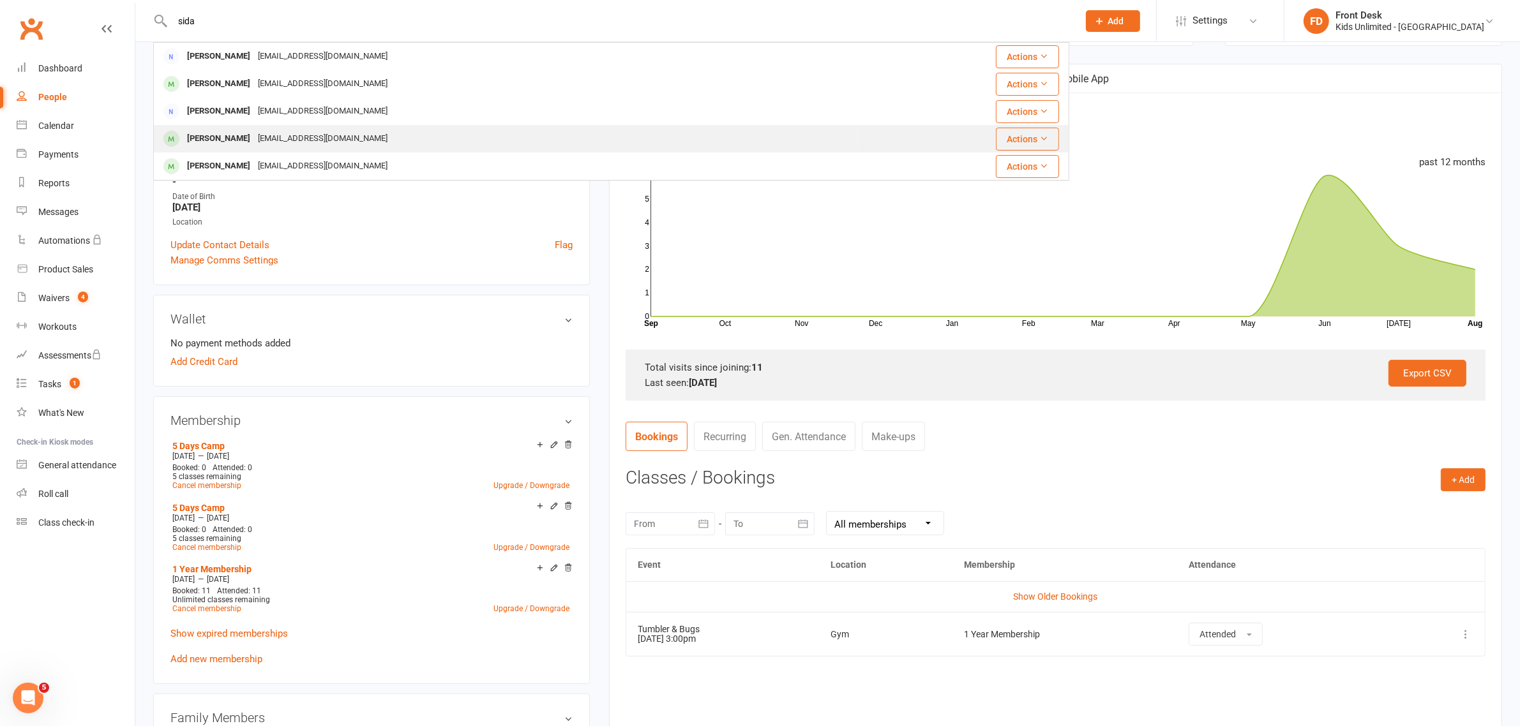
type input "sida"
click at [228, 138] on div "[PERSON_NAME]" at bounding box center [218, 139] width 71 height 19
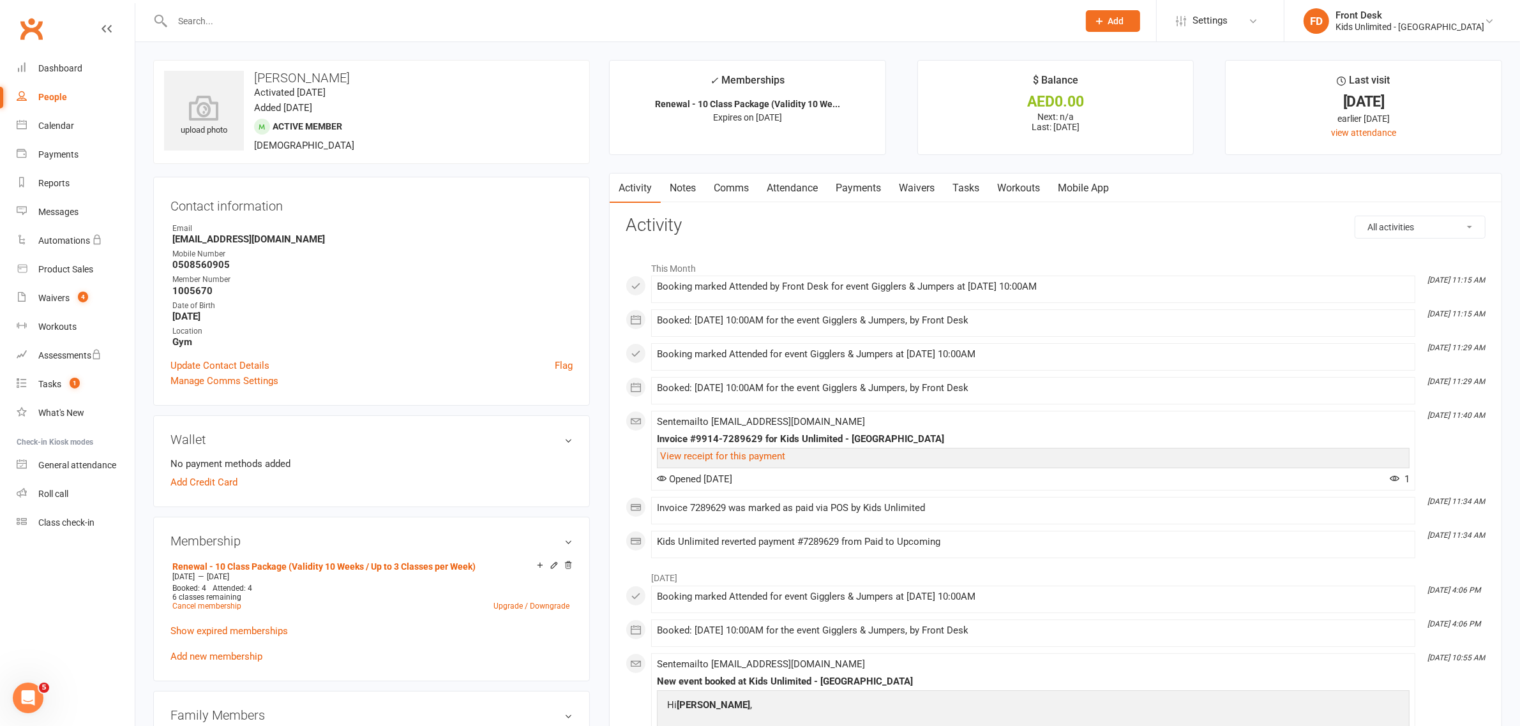
click at [798, 188] on link "Attendance" at bounding box center [792, 188] width 69 height 29
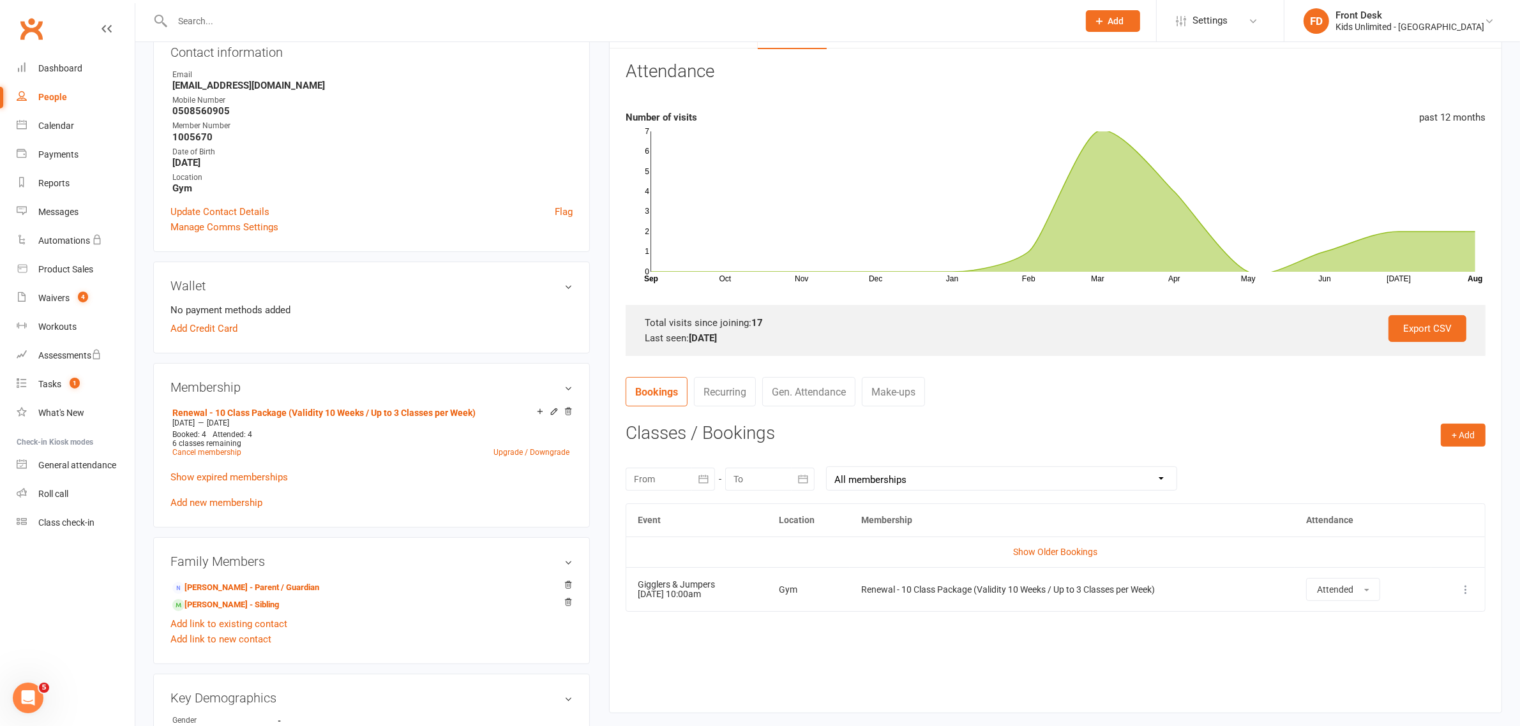
scroll to position [160, 0]
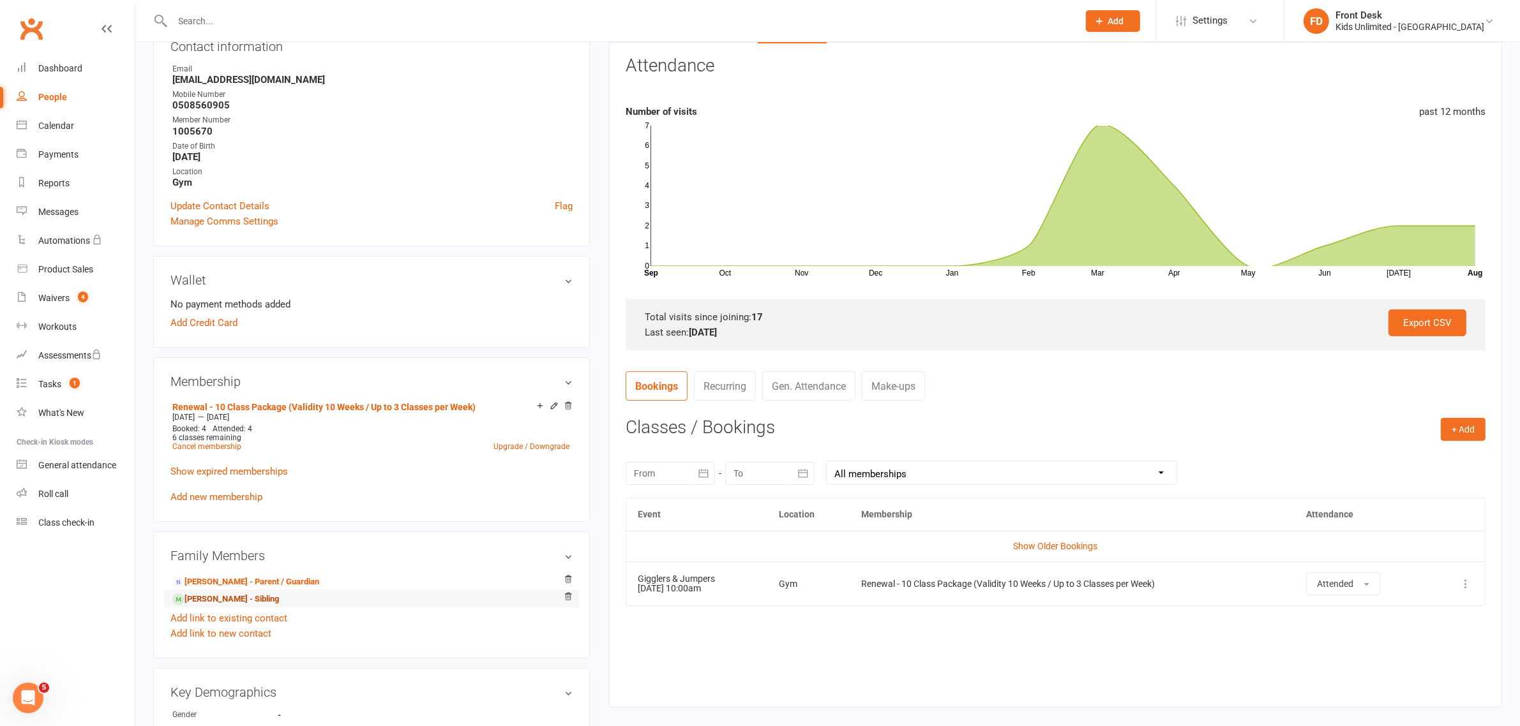
click at [230, 598] on link "[PERSON_NAME] - Sibling" at bounding box center [225, 599] width 107 height 13
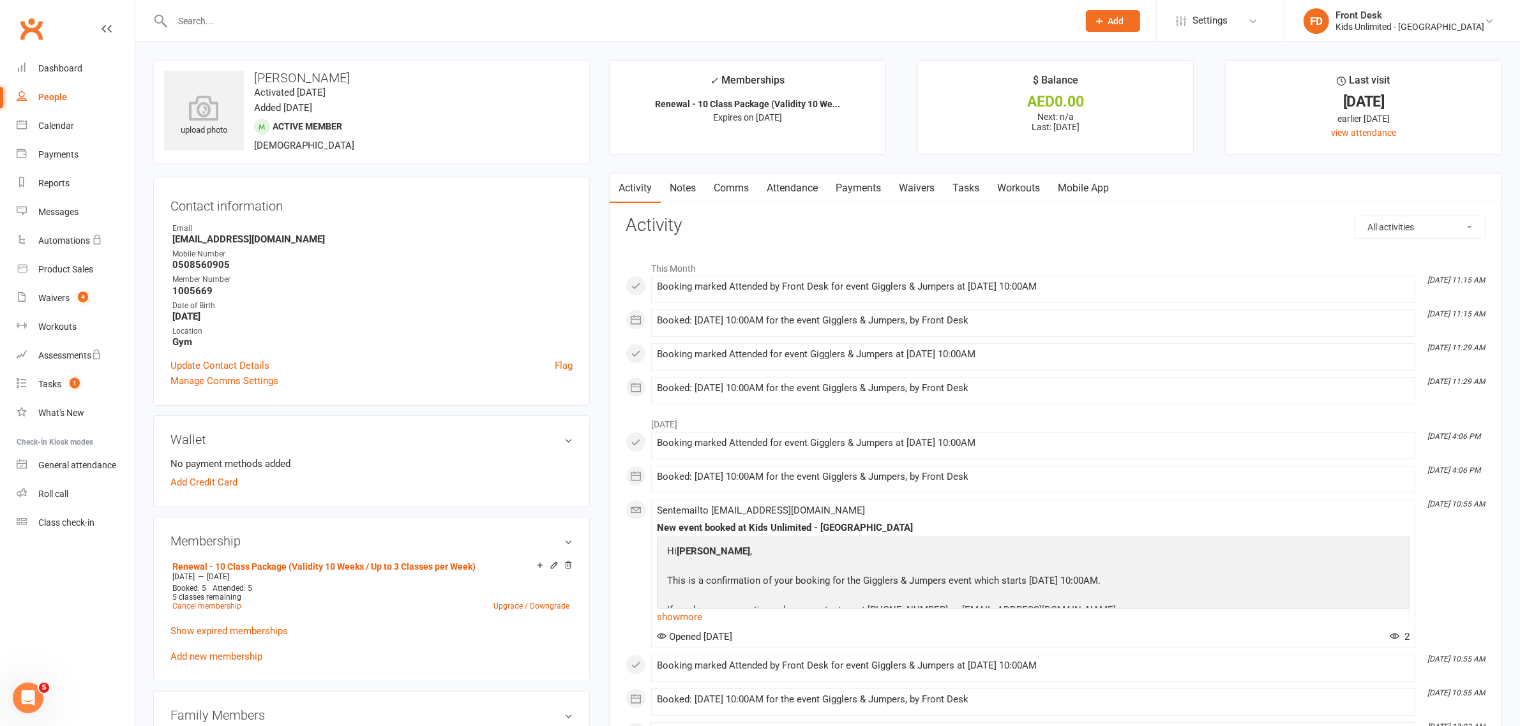
click at [802, 186] on link "Attendance" at bounding box center [792, 188] width 69 height 29
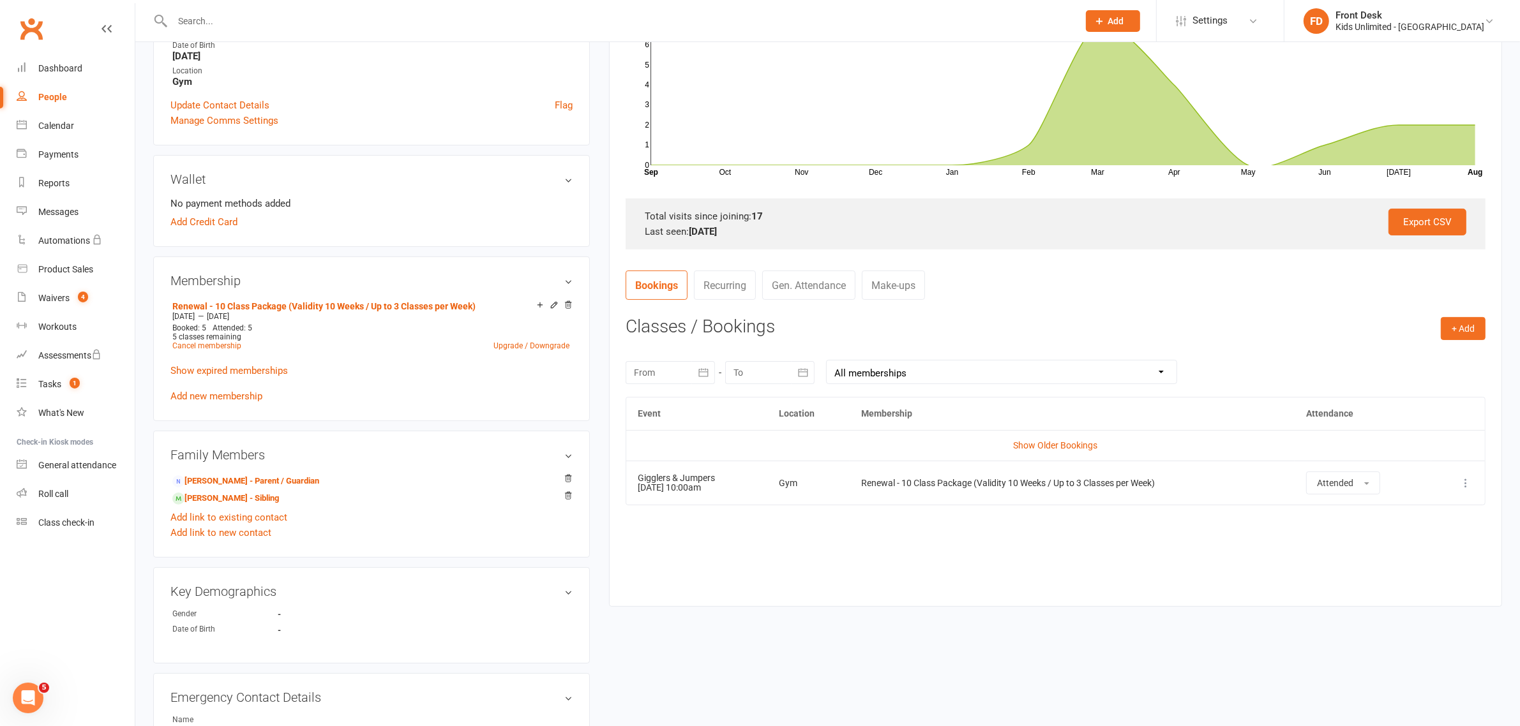
scroll to position [319, 0]
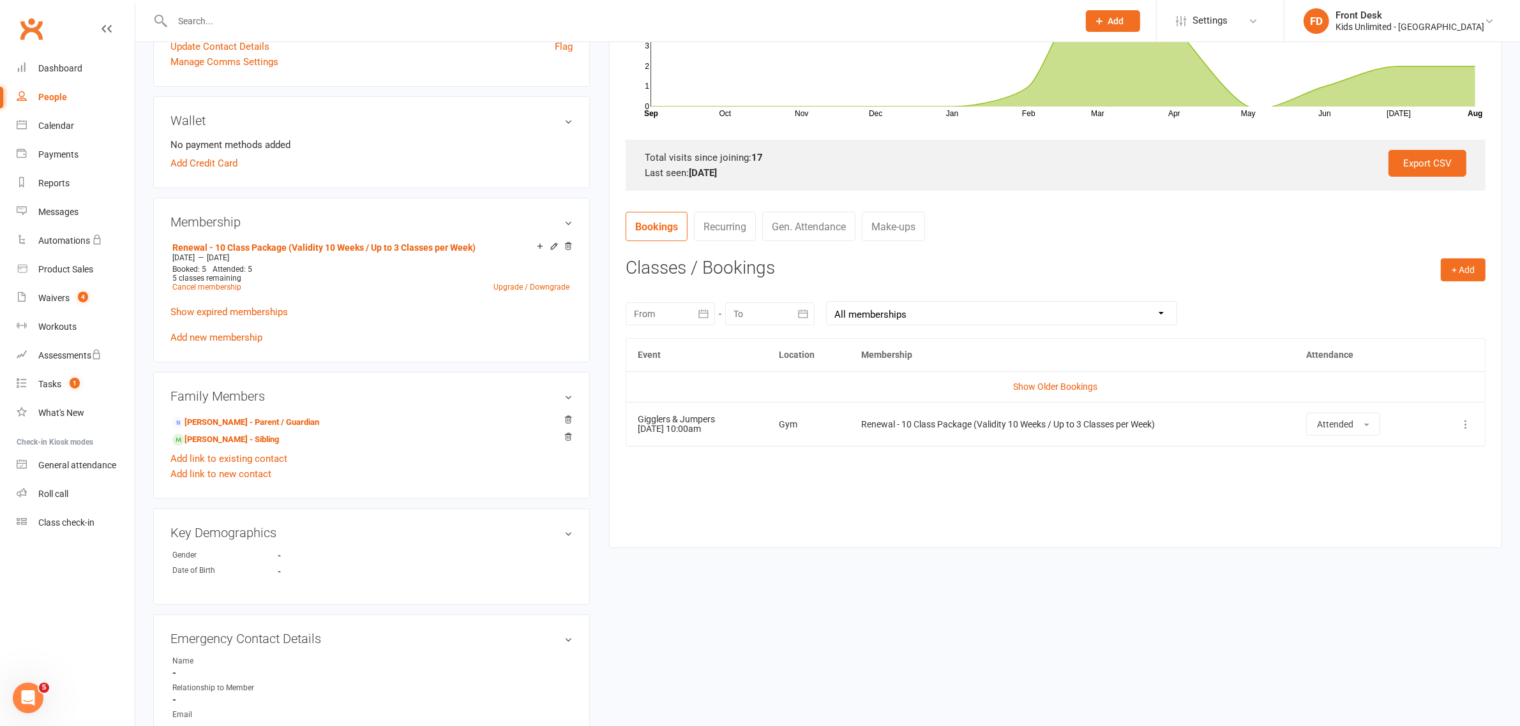
click at [48, 96] on div "People" at bounding box center [52, 97] width 29 height 10
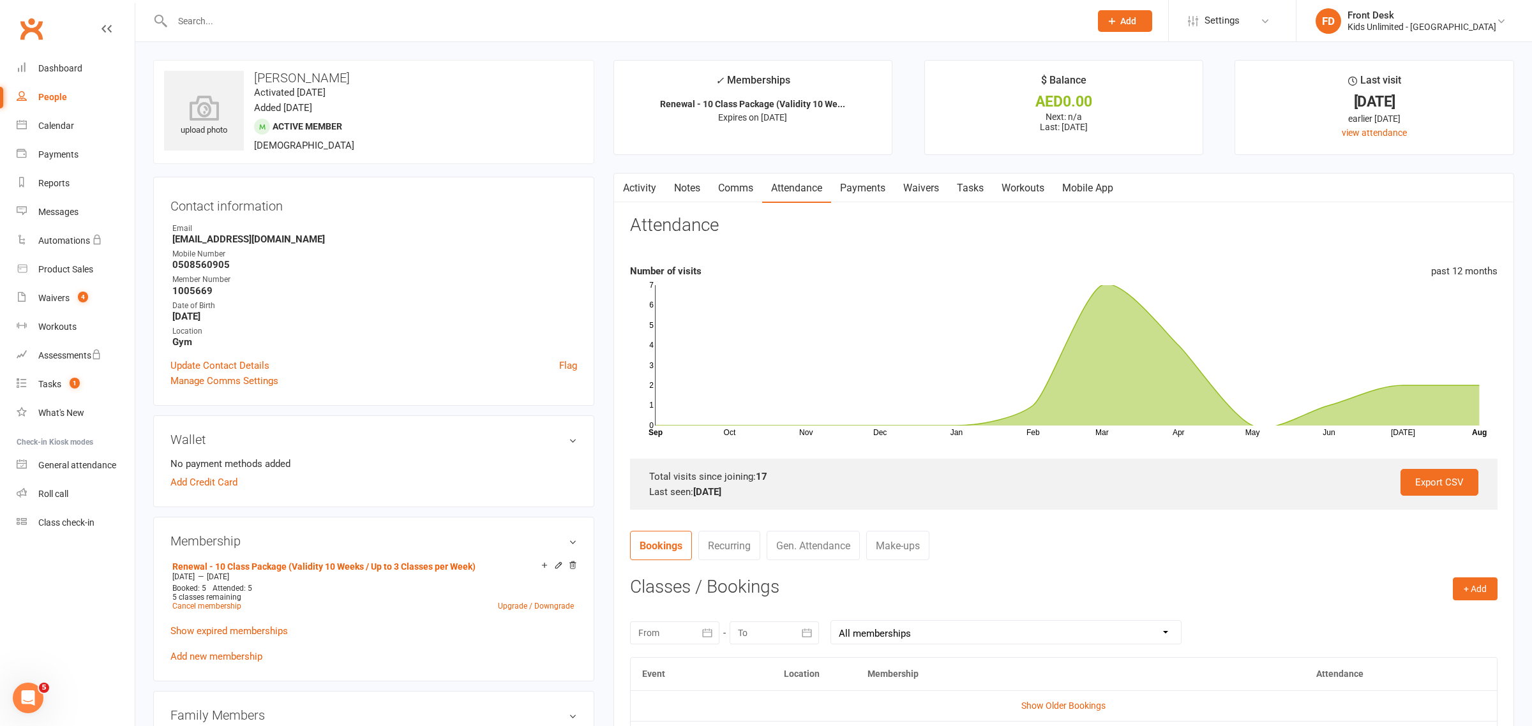
select select "100"
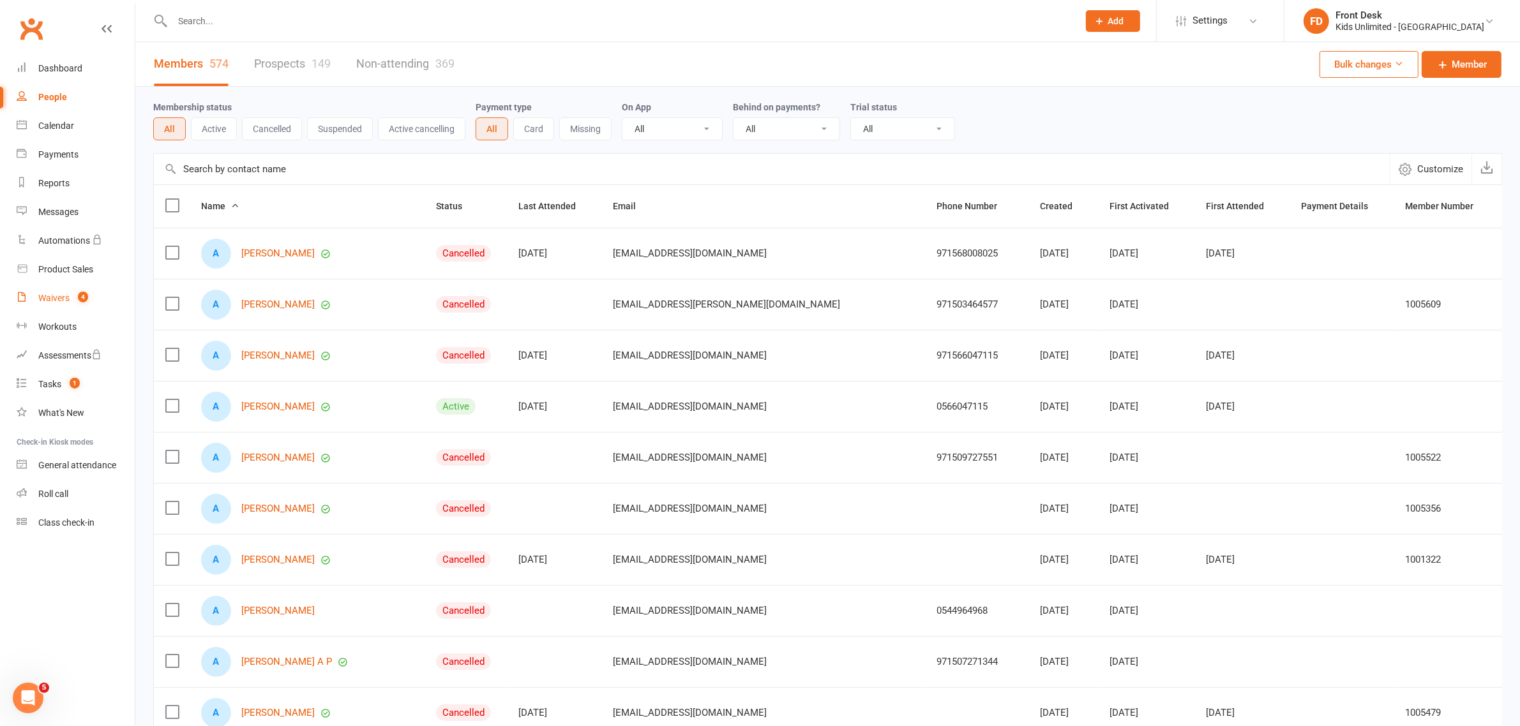
click at [64, 298] on div "Waivers" at bounding box center [53, 298] width 31 height 10
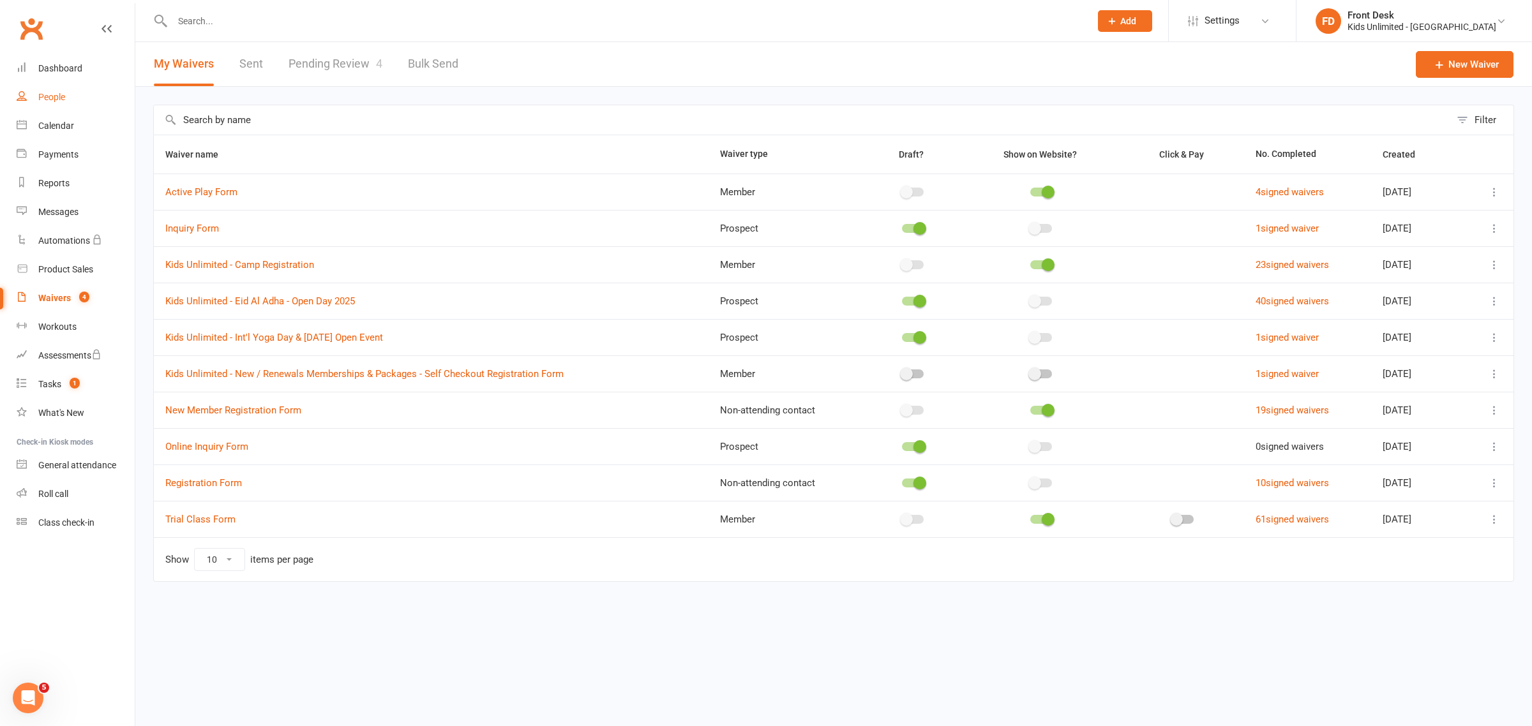
click at [46, 97] on div "People" at bounding box center [51, 97] width 27 height 10
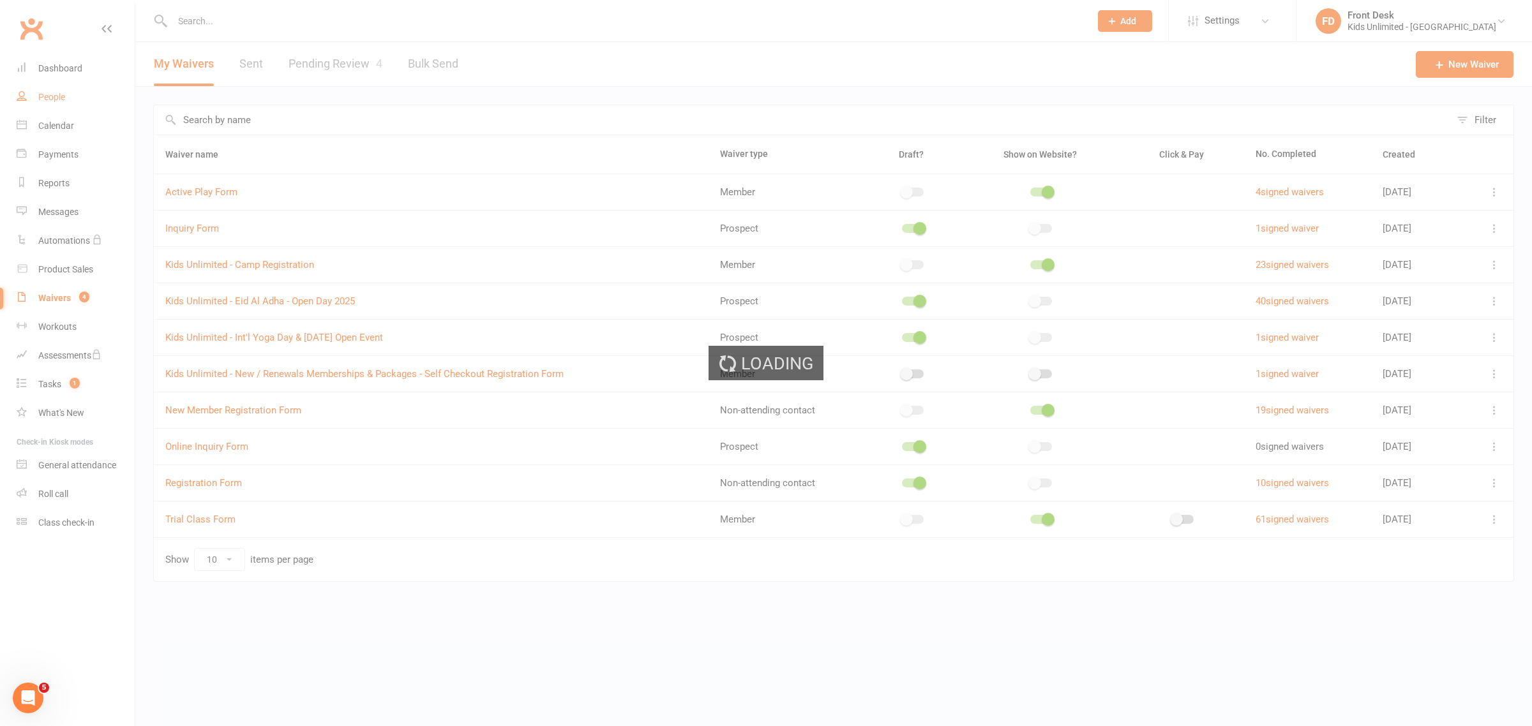
select select "100"
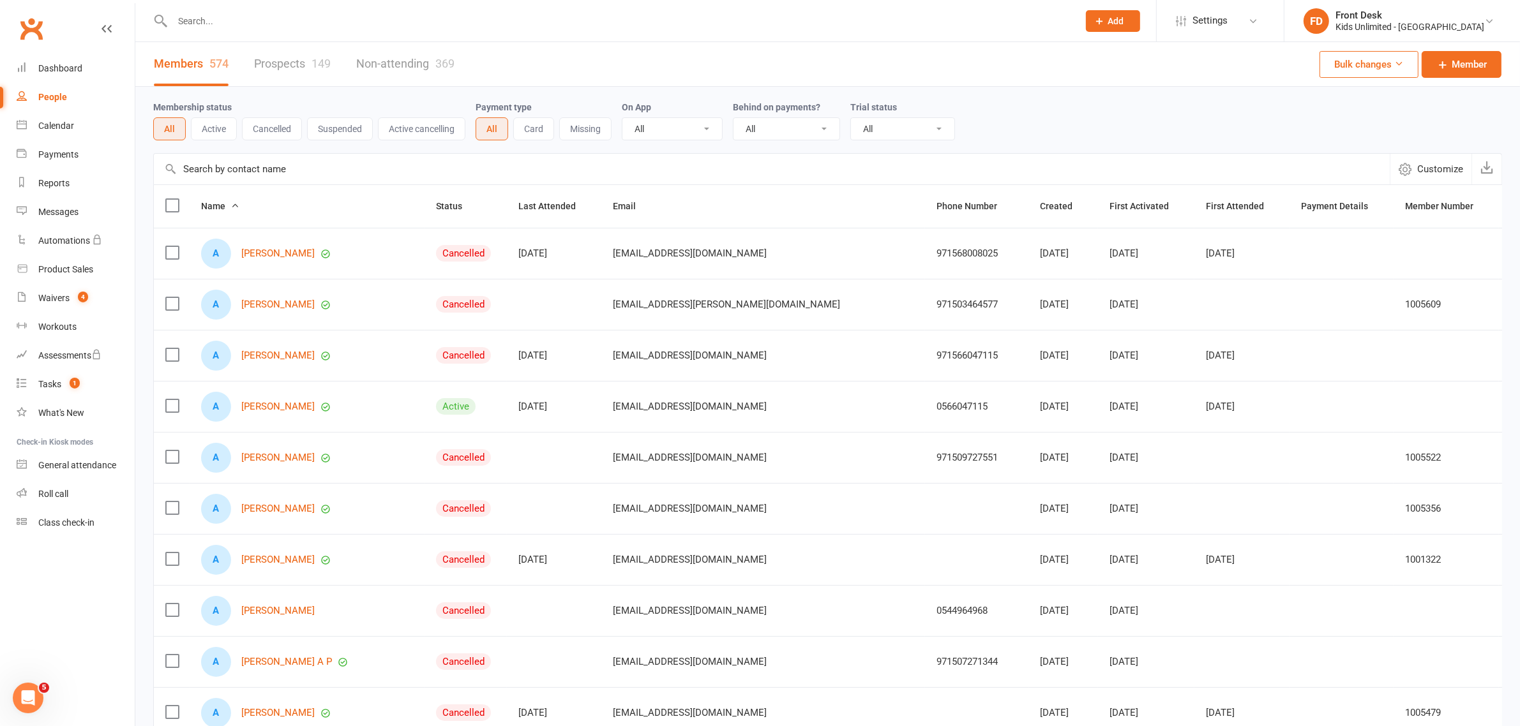
click at [59, 96] on div "People" at bounding box center [52, 97] width 29 height 10
click at [64, 300] on div "Waivers" at bounding box center [53, 298] width 31 height 10
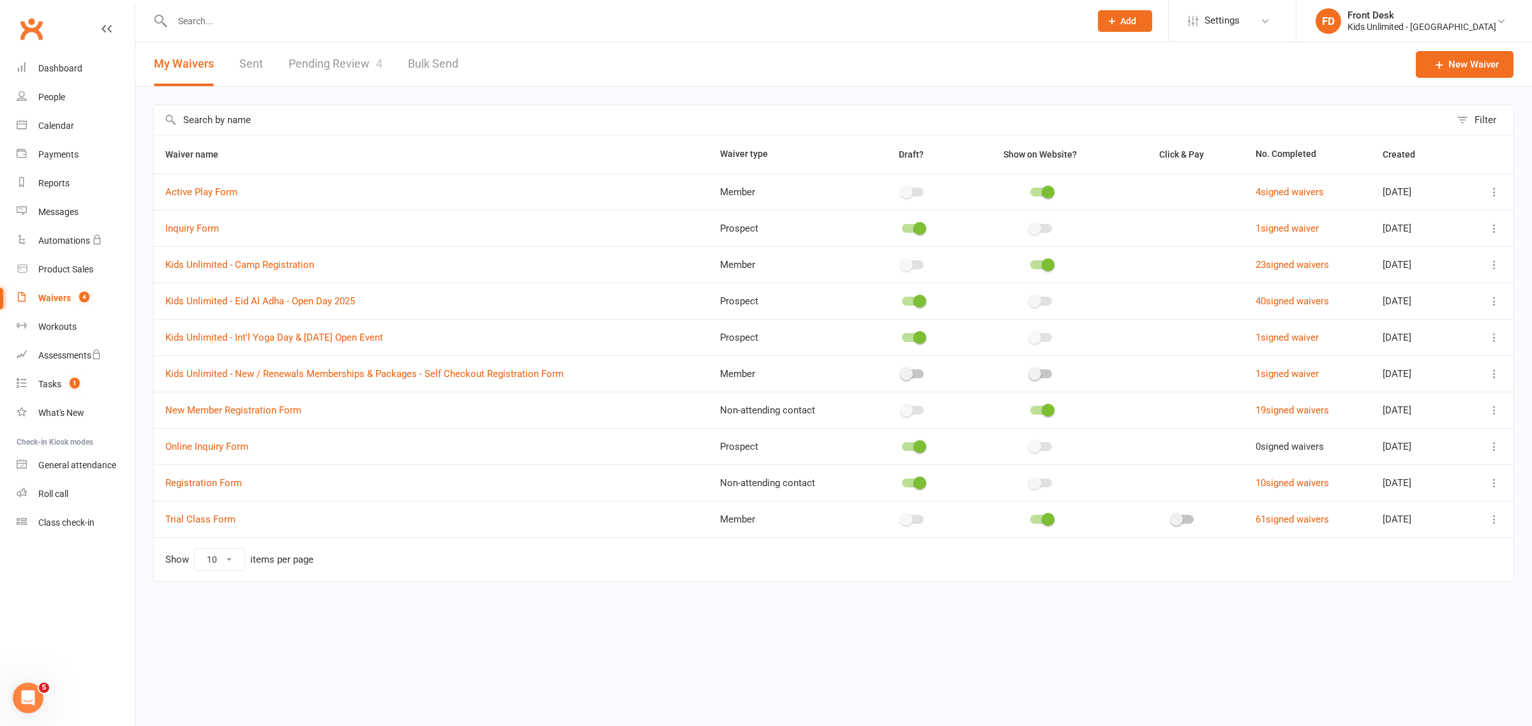
click at [315, 59] on link "Pending Review 4" at bounding box center [335, 64] width 94 height 44
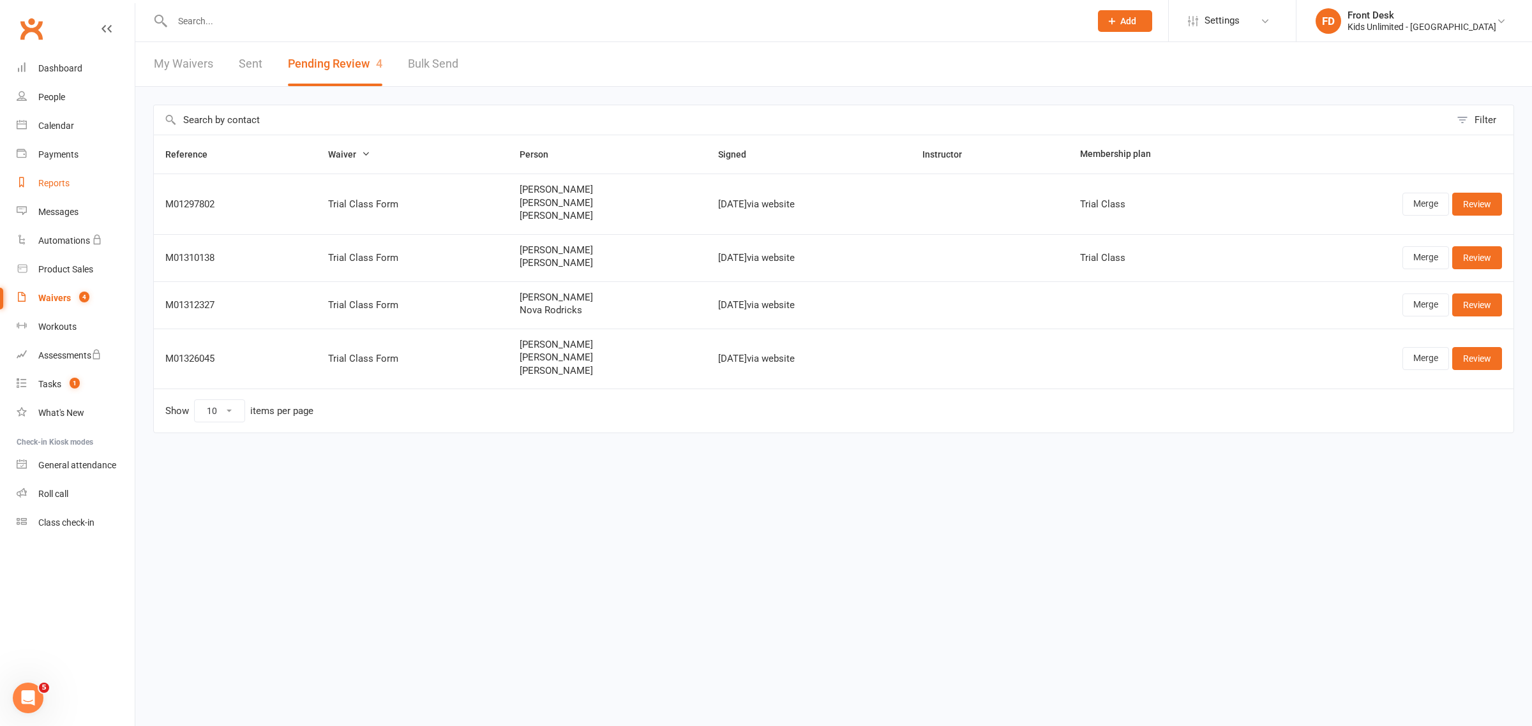
click at [52, 189] on link "Reports" at bounding box center [76, 183] width 118 height 29
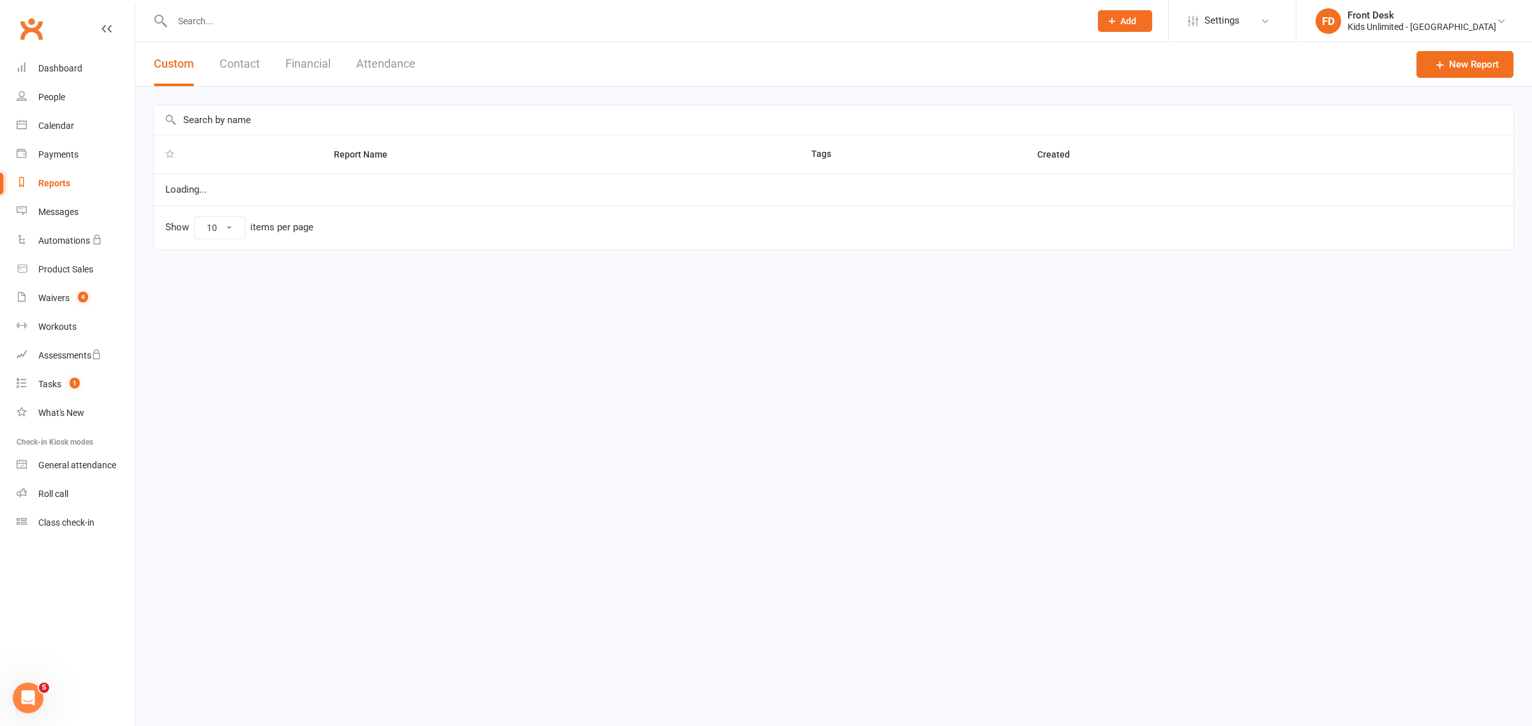
select select "100"
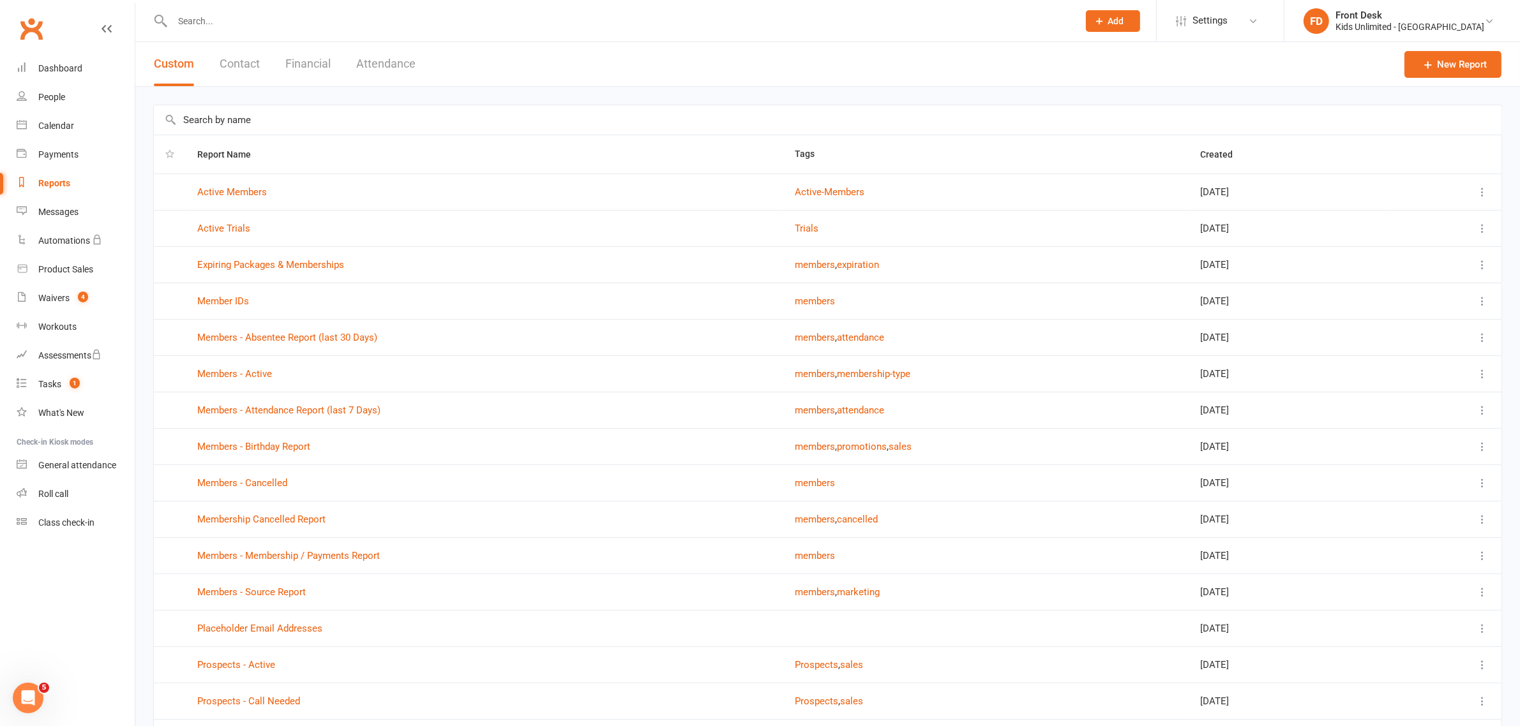
click at [303, 61] on button "Financial" at bounding box center [307, 64] width 45 height 44
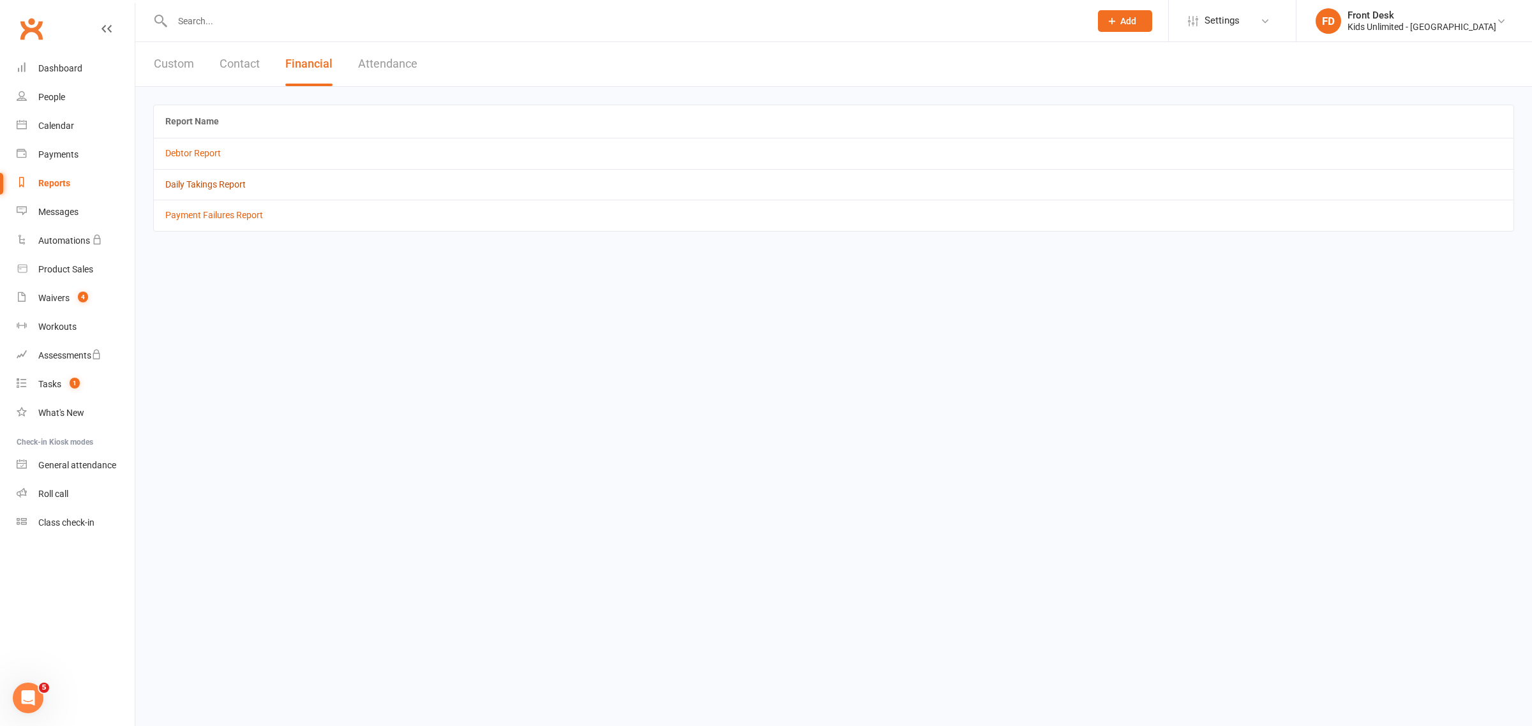
click at [186, 189] on link "Daily Takings Report" at bounding box center [205, 184] width 80 height 10
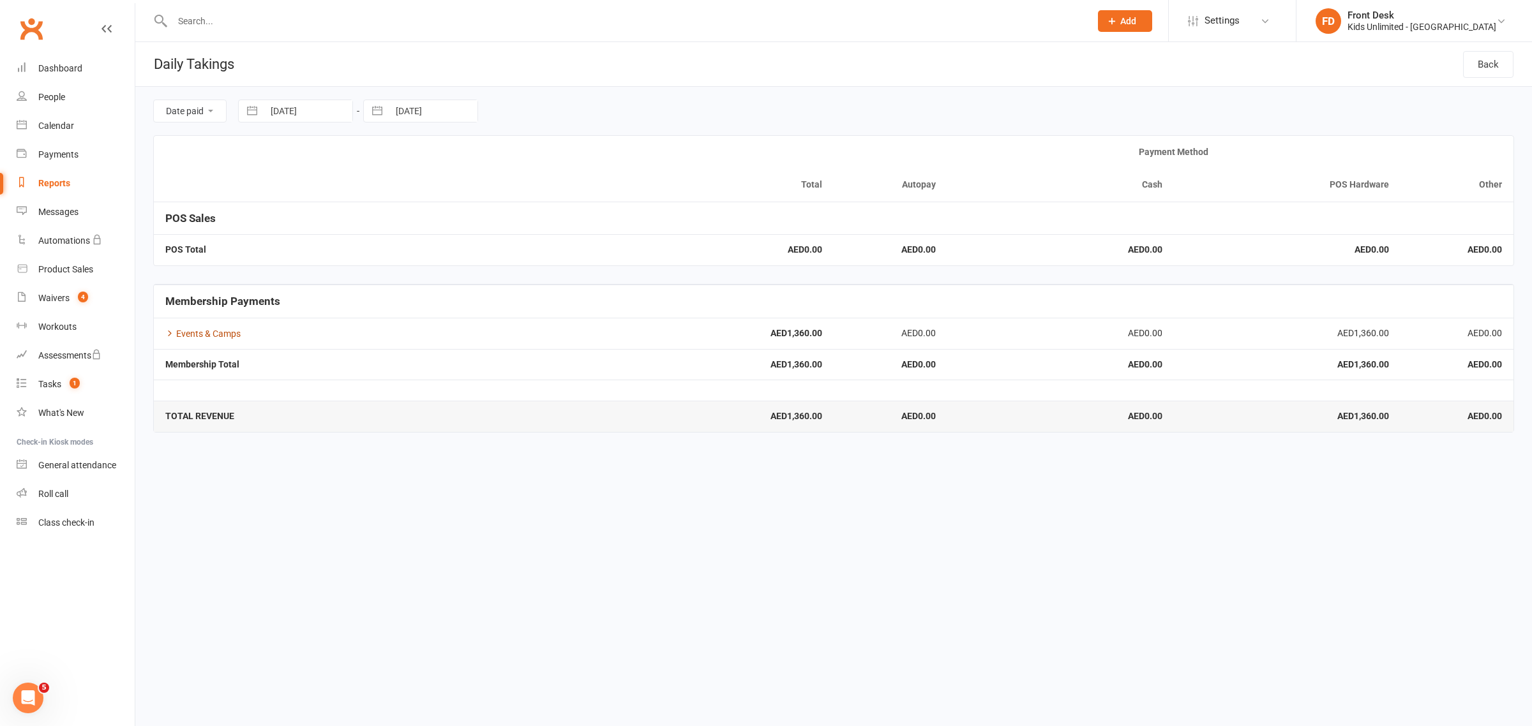
click at [213, 334] on link "Events & Camps" at bounding box center [202, 334] width 75 height 10
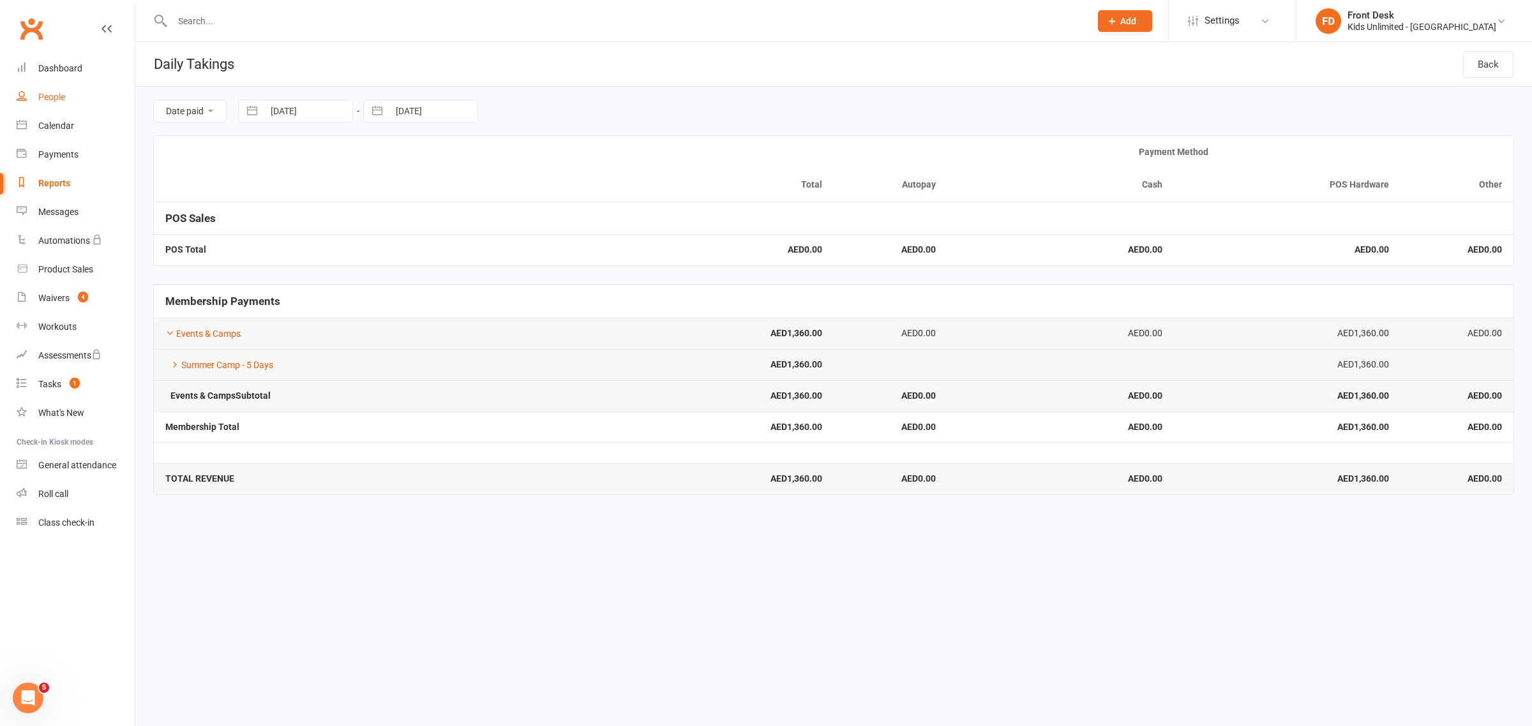
drag, startPoint x: 49, startPoint y: 98, endPoint x: 490, endPoint y: 112, distance: 440.6
click at [50, 98] on div "People" at bounding box center [51, 97] width 27 height 10
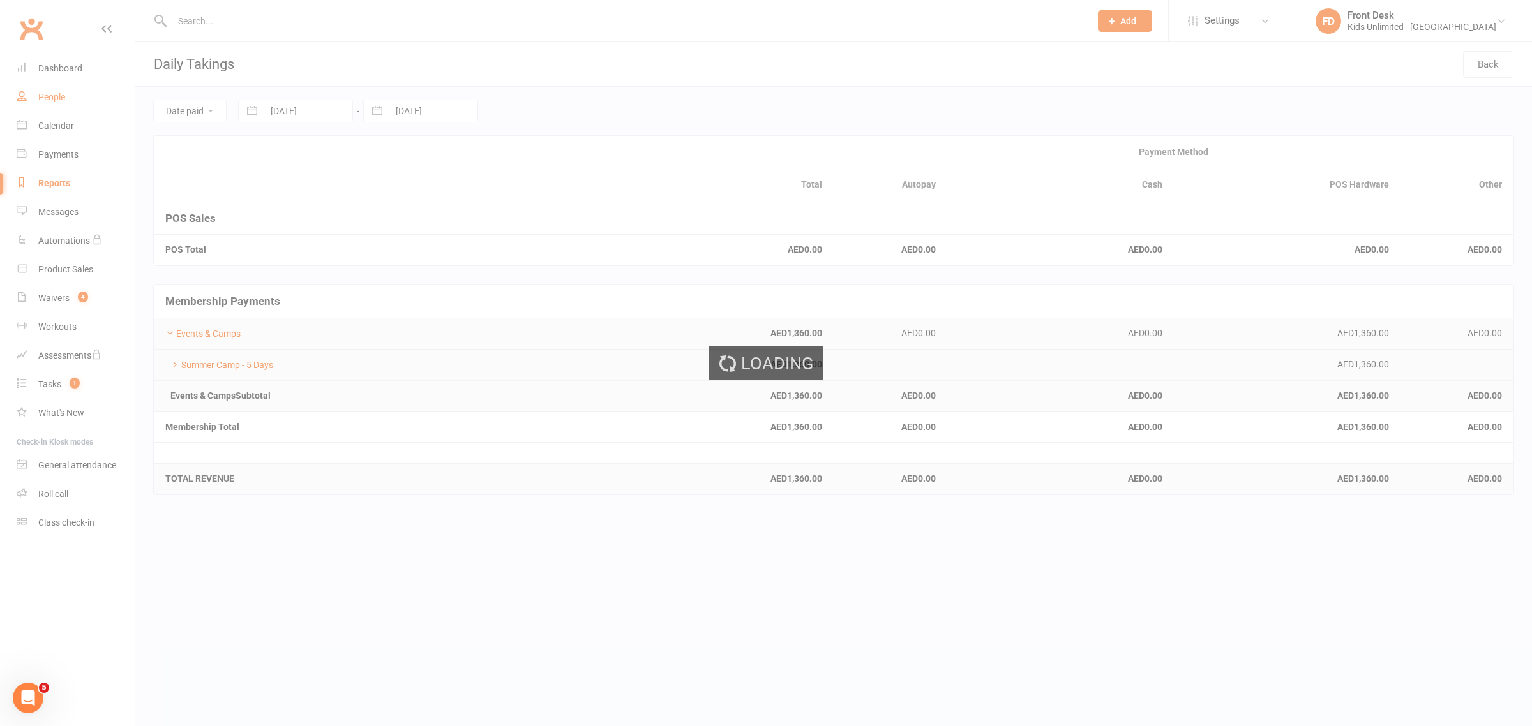
select select "100"
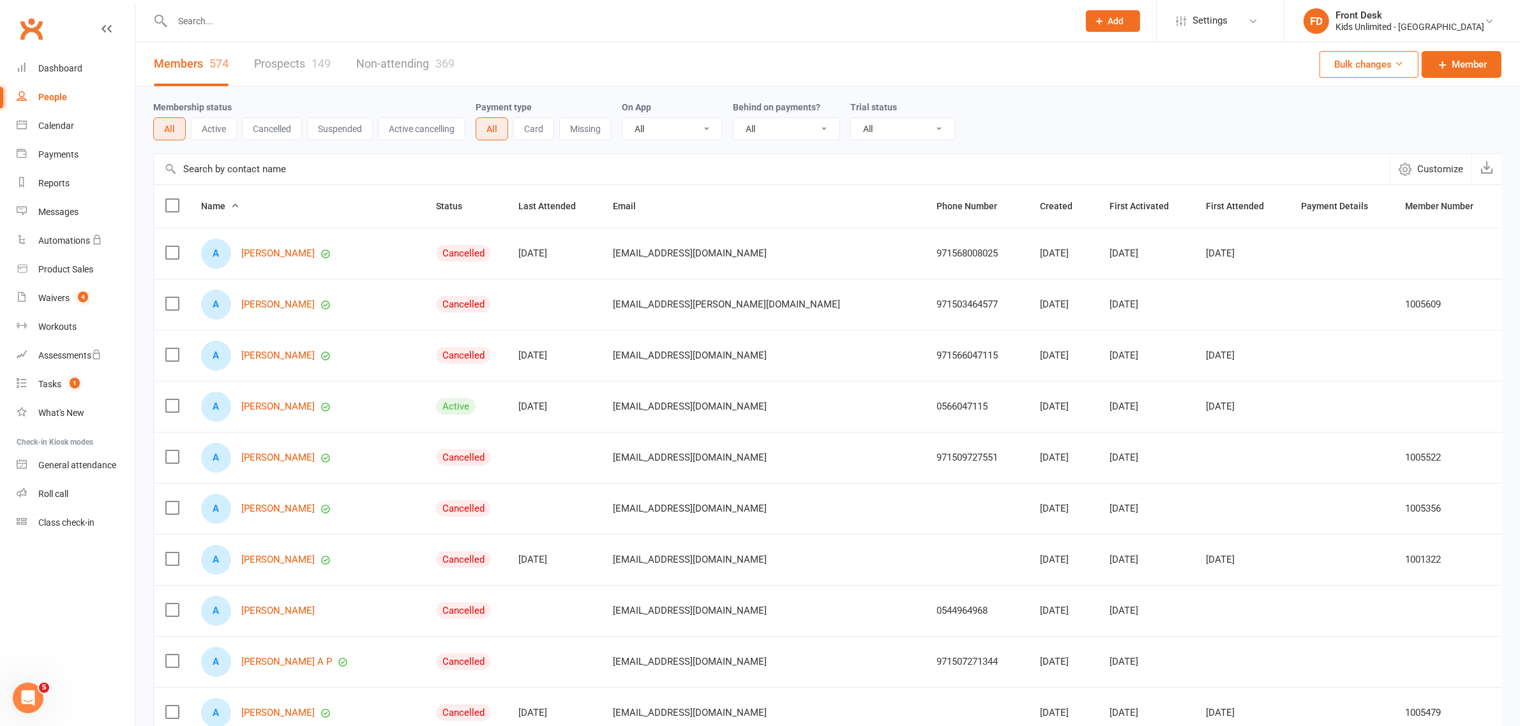
click at [227, 13] on input "text" at bounding box center [618, 21] width 901 height 18
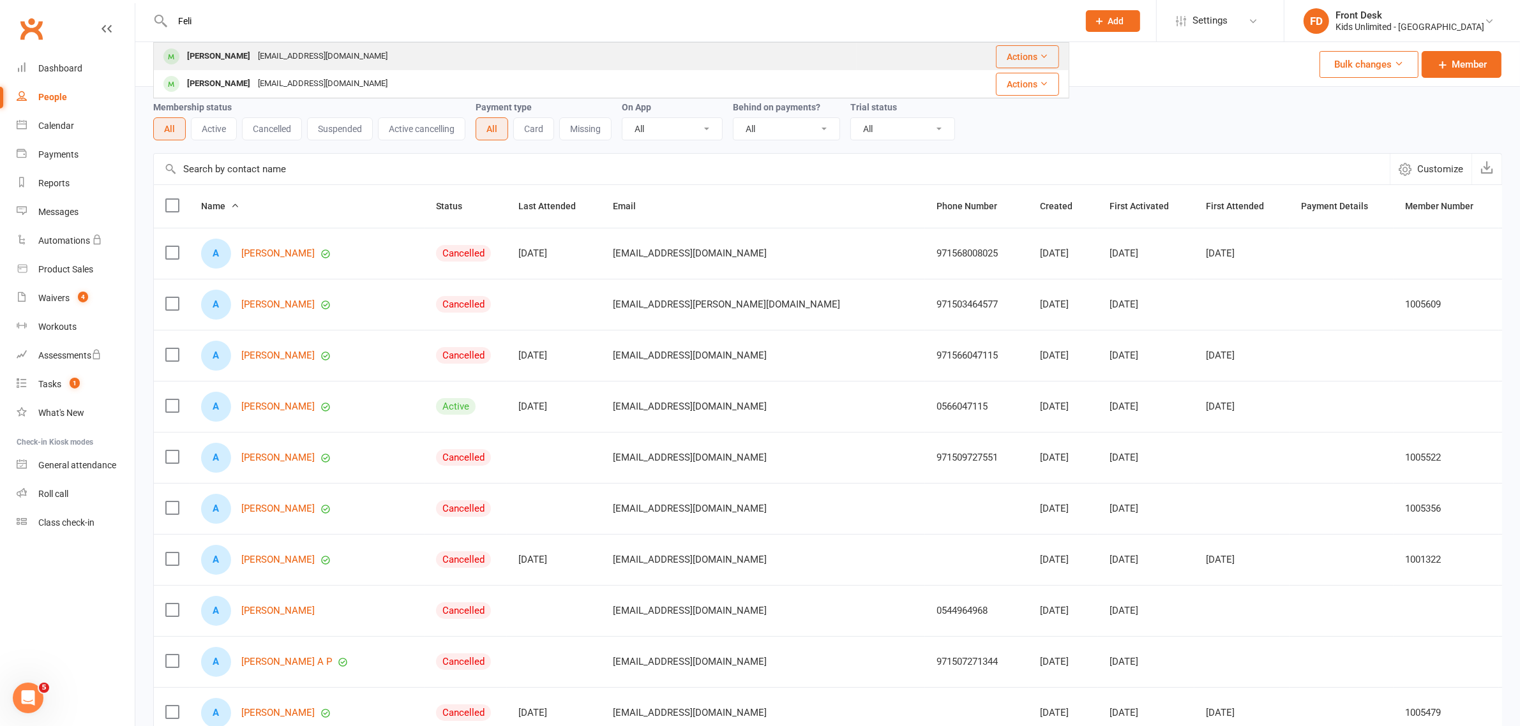
type input "Feli"
click at [234, 54] on div "[PERSON_NAME]" at bounding box center [218, 56] width 71 height 19
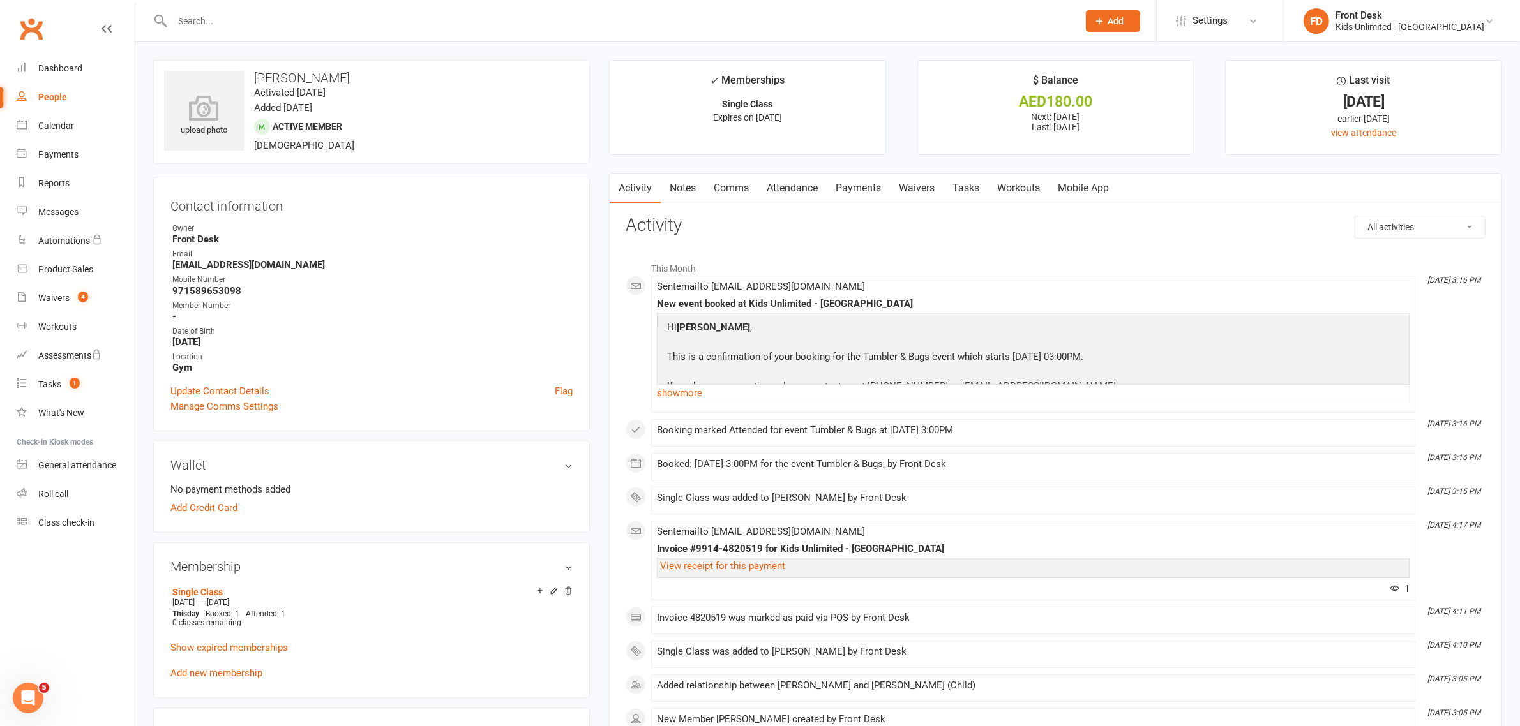
click at [858, 186] on link "Payments" at bounding box center [858, 188] width 63 height 29
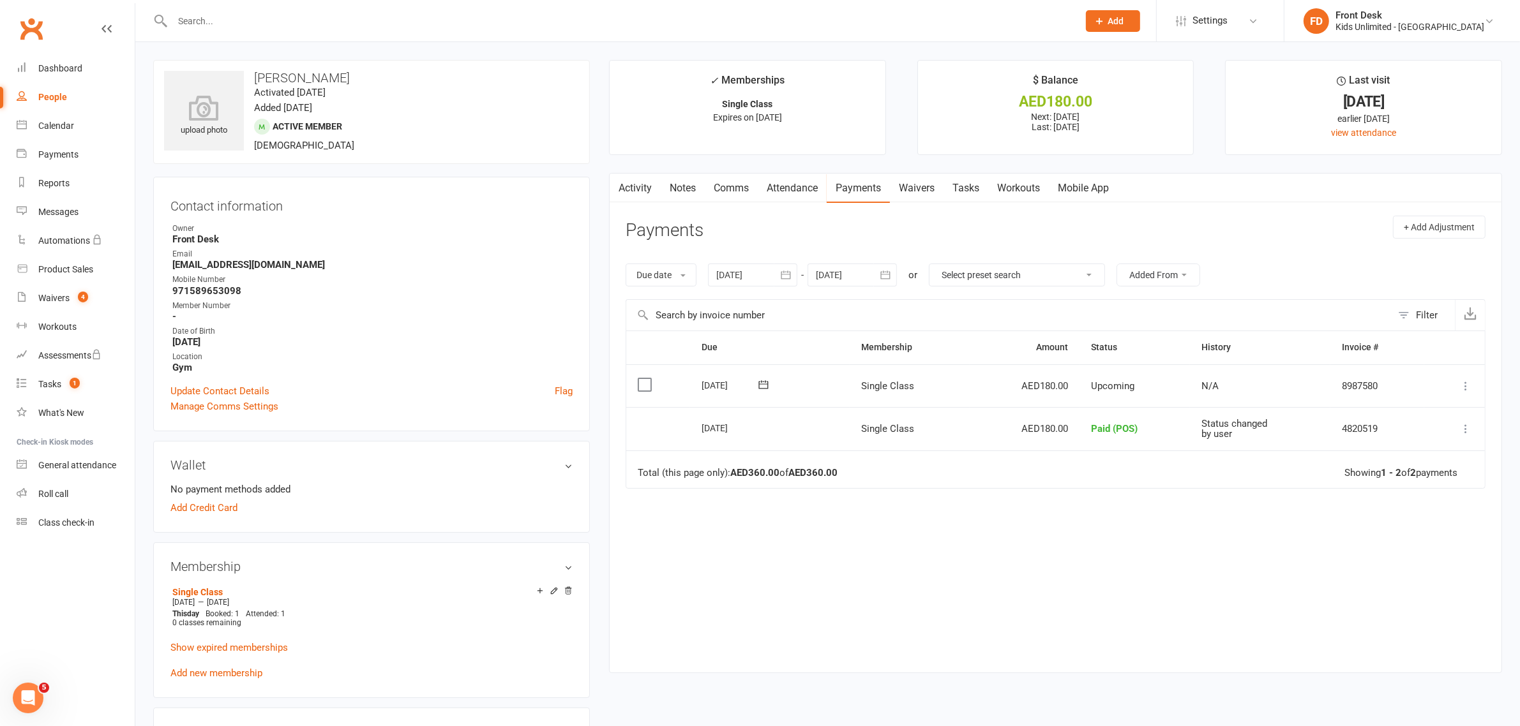
click at [645, 383] on label at bounding box center [646, 384] width 17 height 13
click at [645, 378] on input "checkbox" at bounding box center [642, 378] width 8 height 0
click at [1479, 693] on icon "button" at bounding box center [1482, 696] width 10 height 10
click at [1421, 608] on link "Paid (POS)" at bounding box center [1438, 612] width 126 height 26
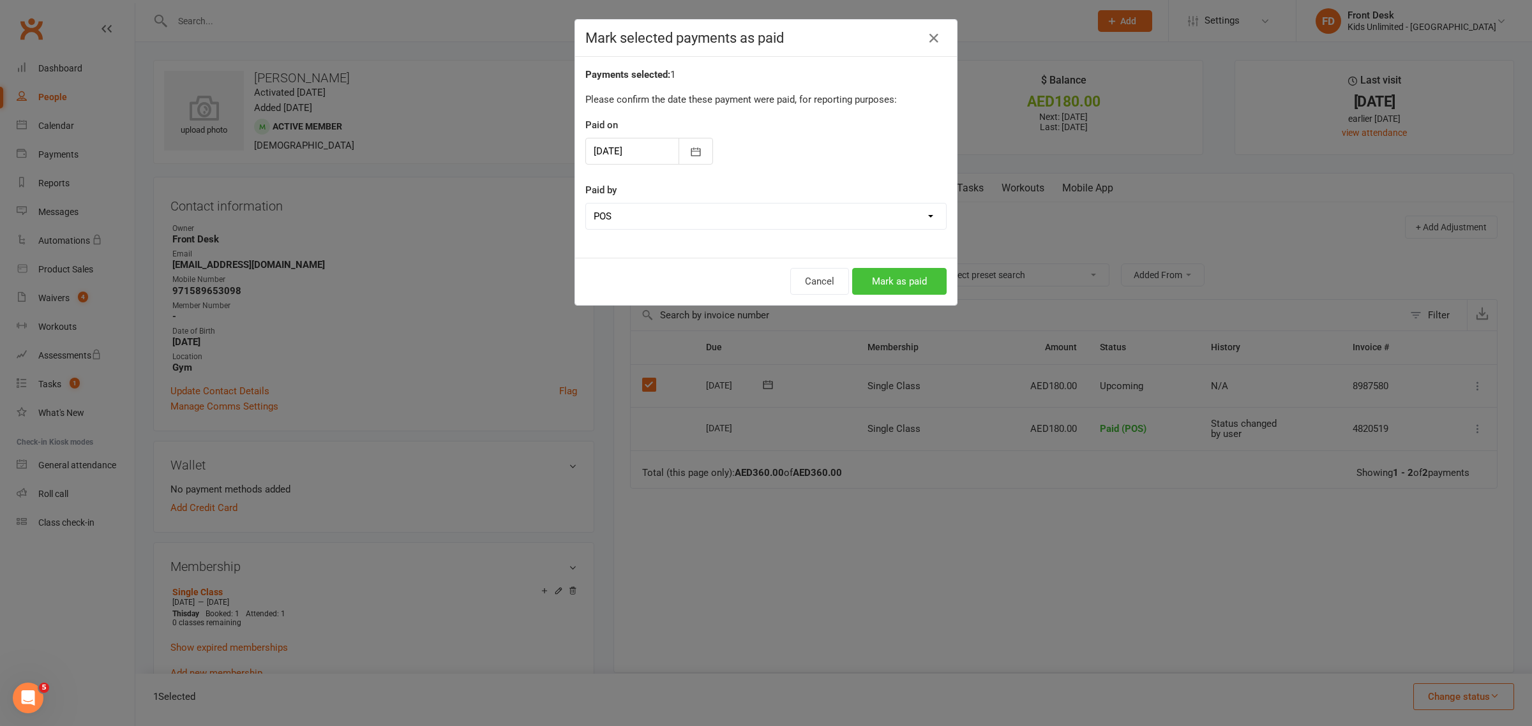
click at [890, 274] on button "Mark as paid" at bounding box center [899, 281] width 94 height 27
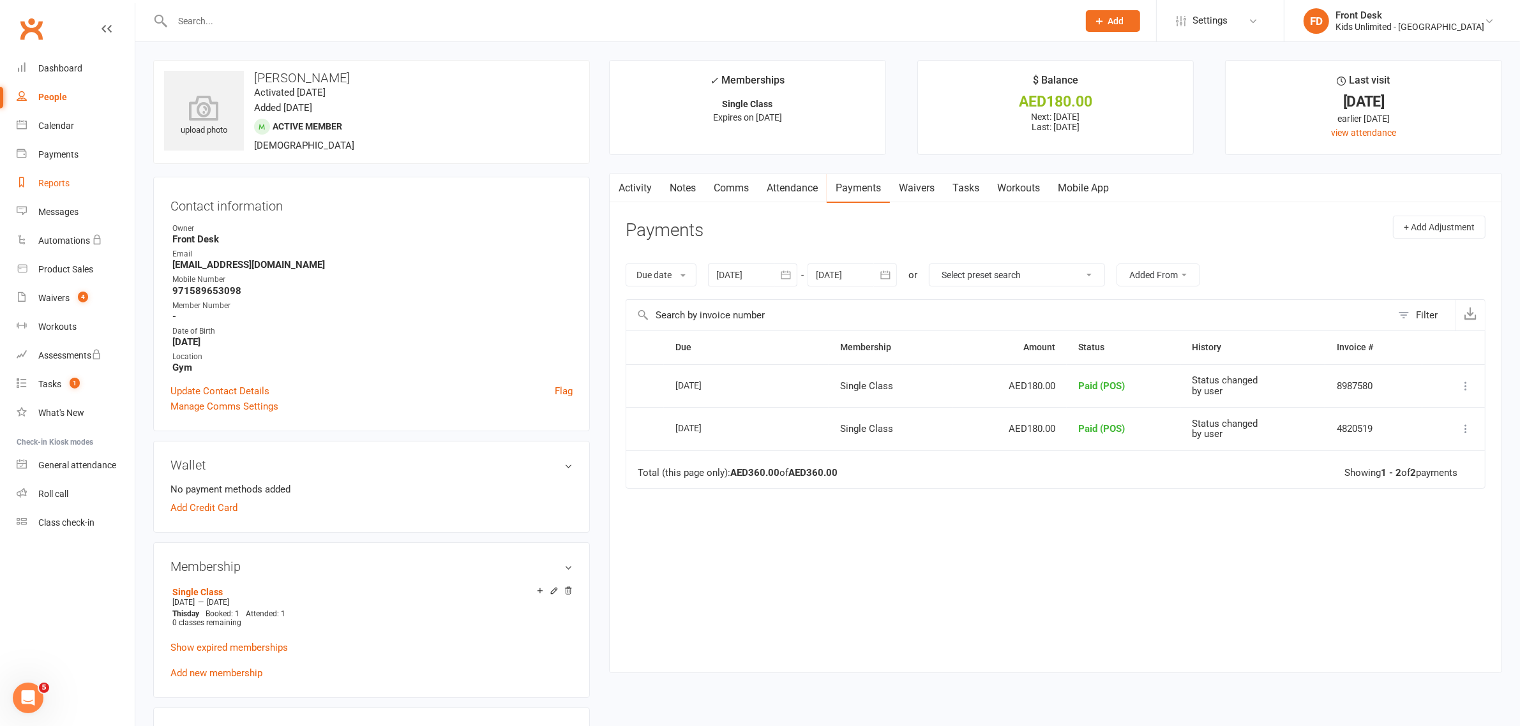
click at [55, 180] on div "Reports" at bounding box center [53, 183] width 31 height 10
select select "100"
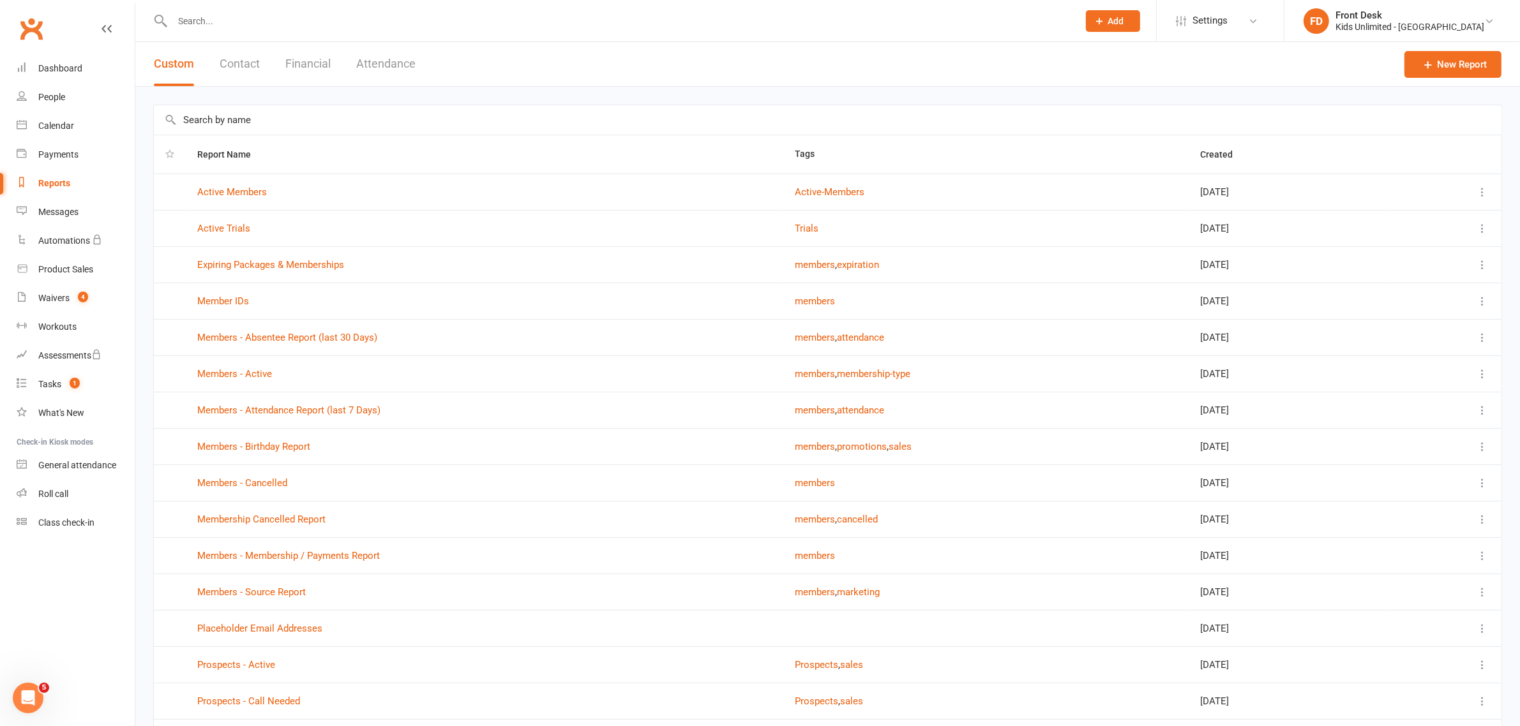
click at [307, 67] on button "Financial" at bounding box center [307, 64] width 45 height 44
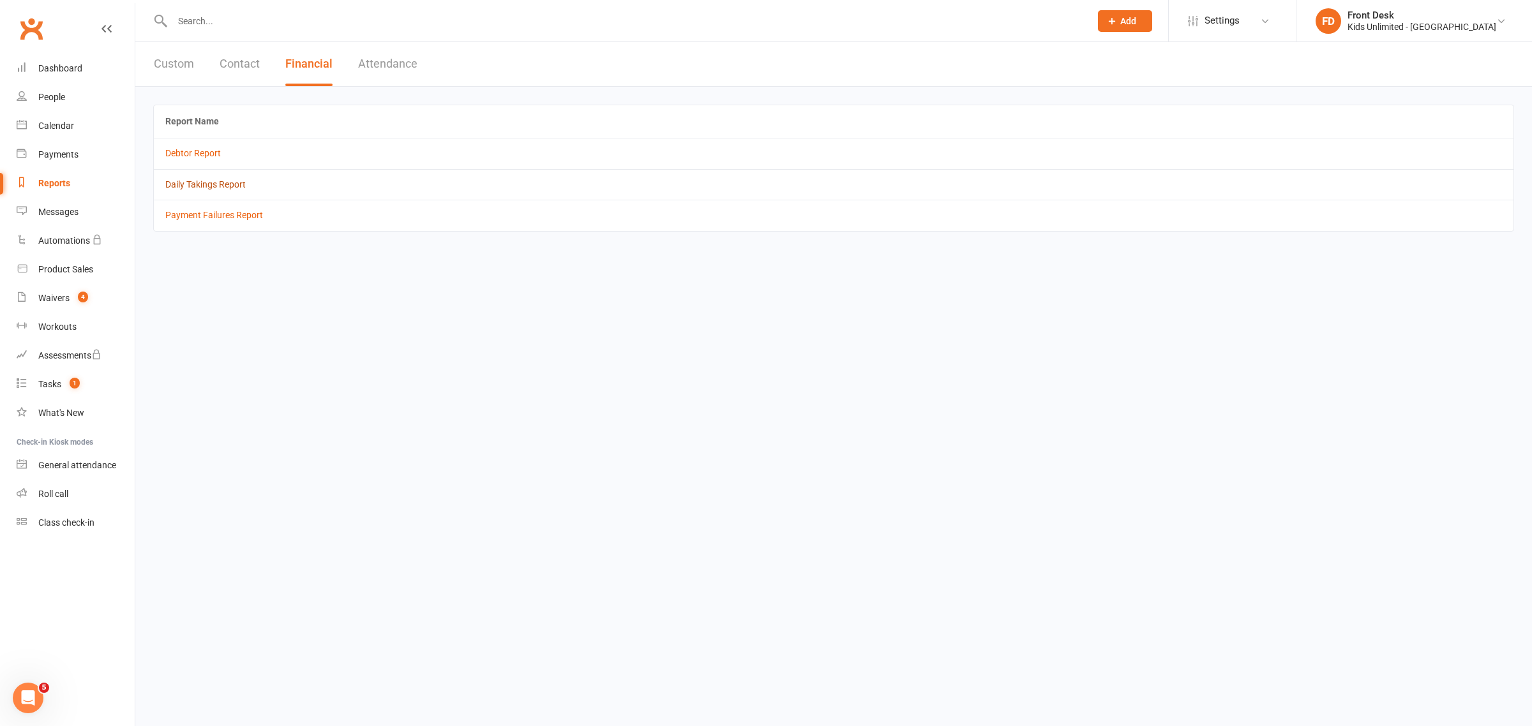
click at [214, 188] on link "Daily Takings Report" at bounding box center [205, 184] width 80 height 10
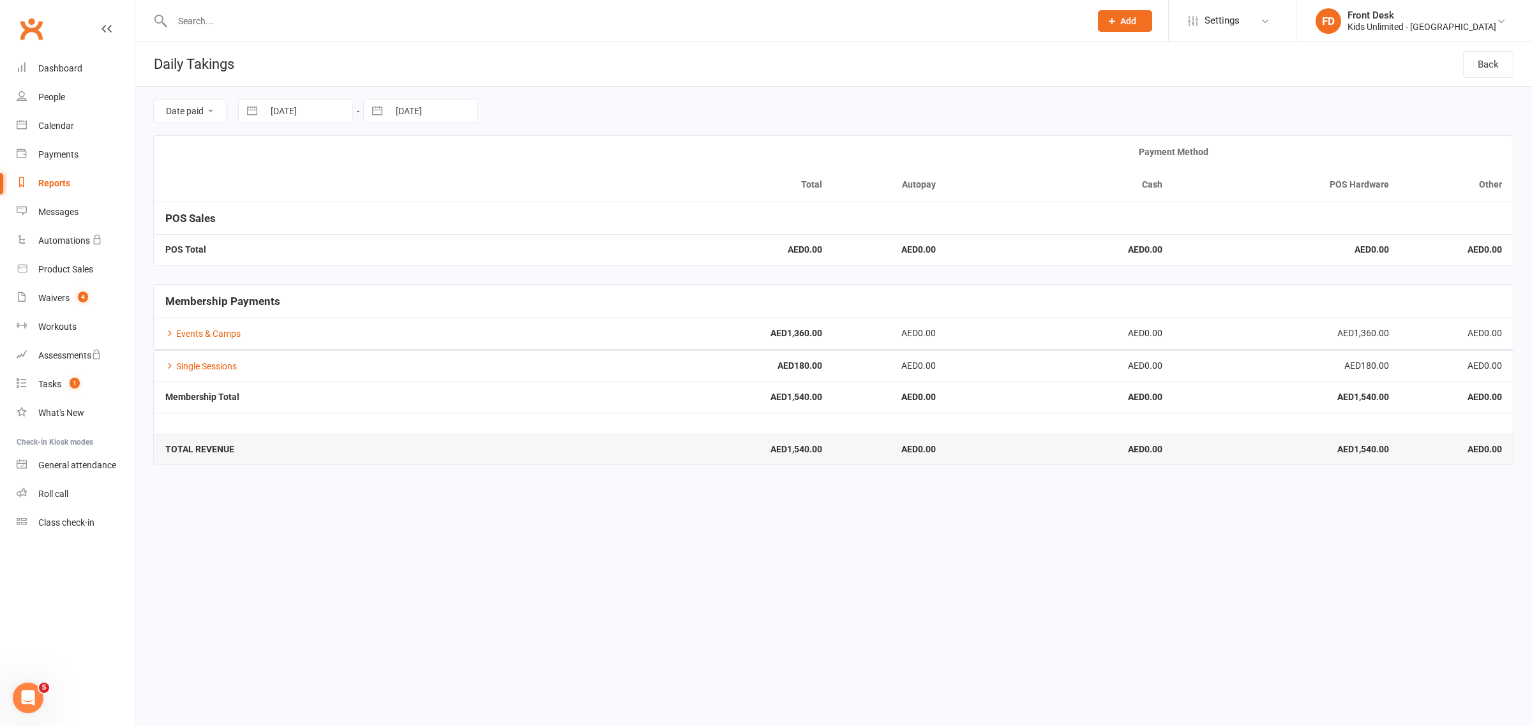
click at [1081, 153] on div "Payment Method" at bounding box center [1173, 152] width 657 height 10
click at [56, 96] on div "People" at bounding box center [51, 97] width 27 height 10
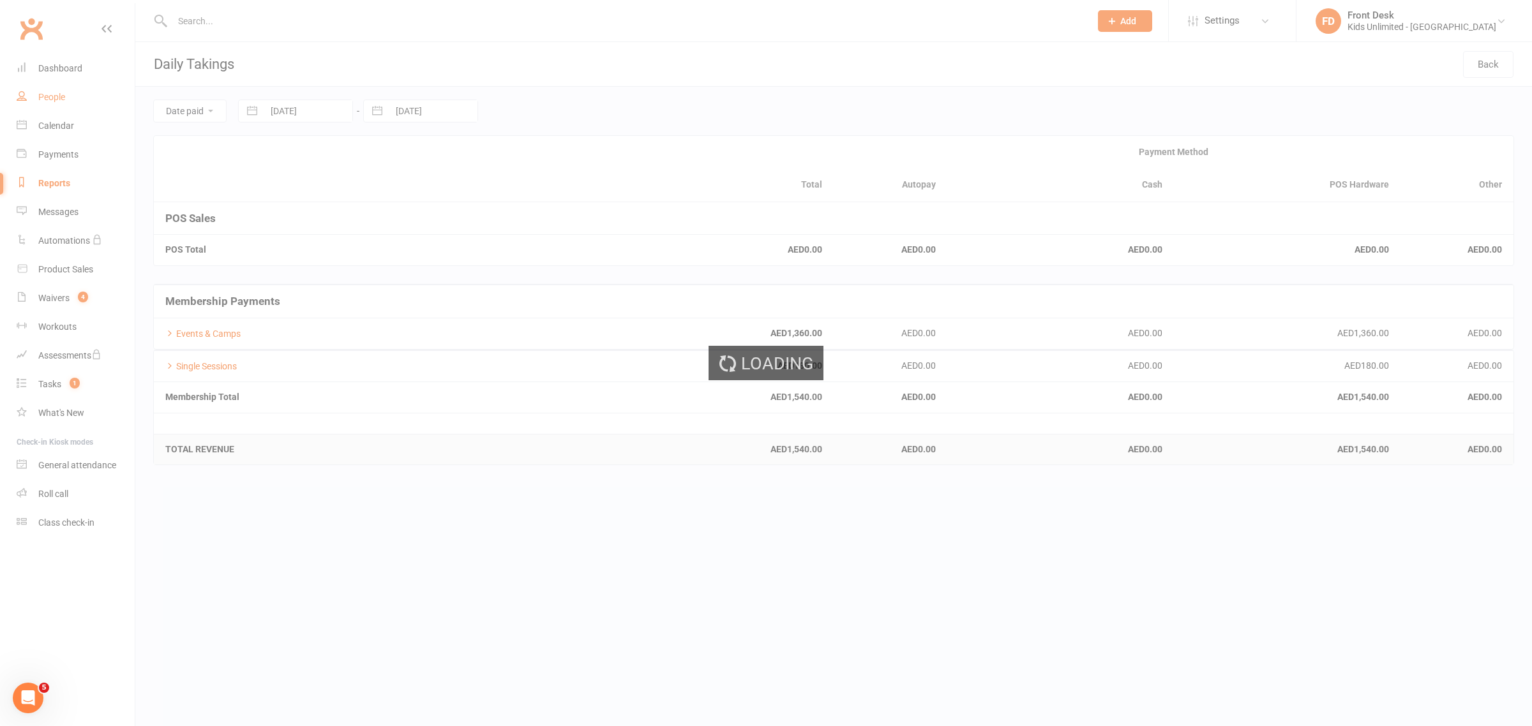
select select "100"
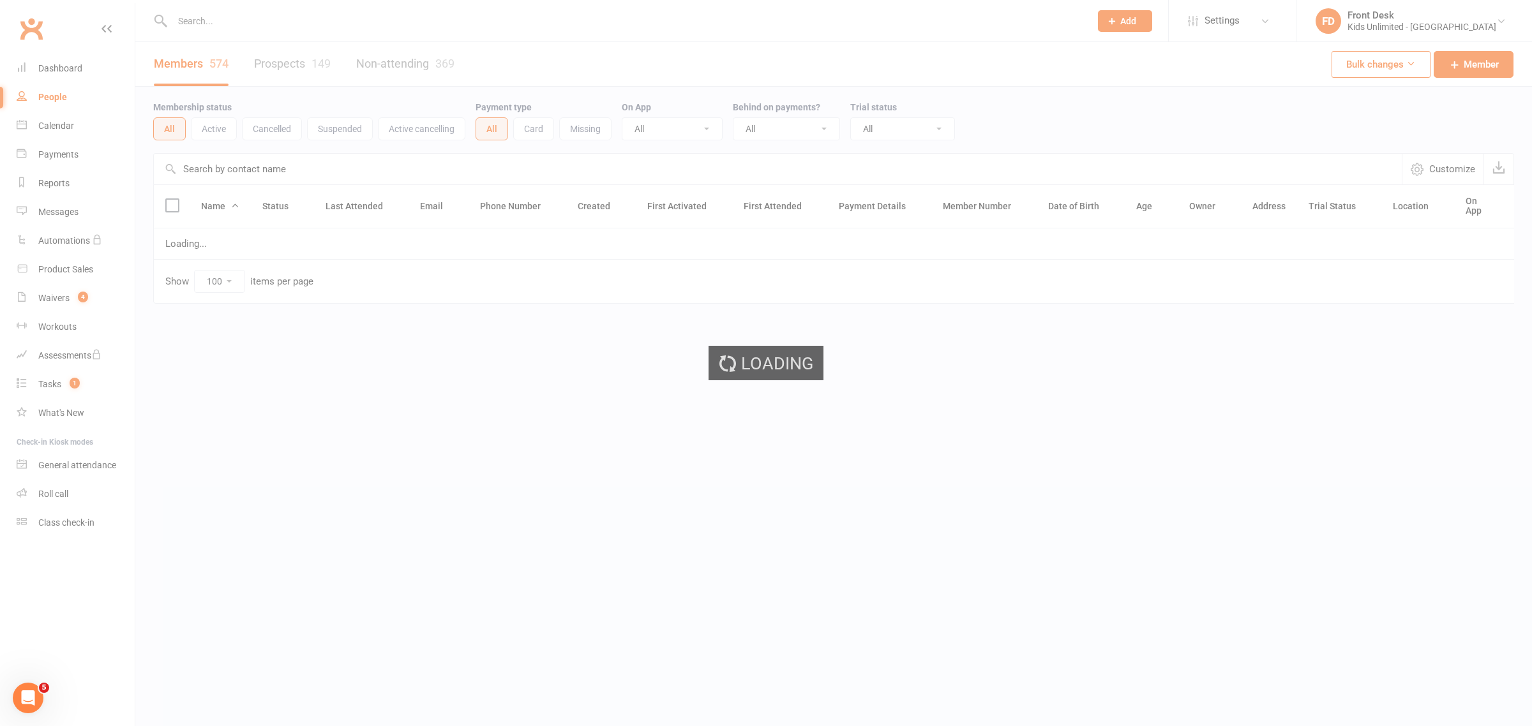
click at [234, 14] on input "text" at bounding box center [624, 21] width 913 height 18
click at [243, 22] on input "text" at bounding box center [624, 21] width 913 height 18
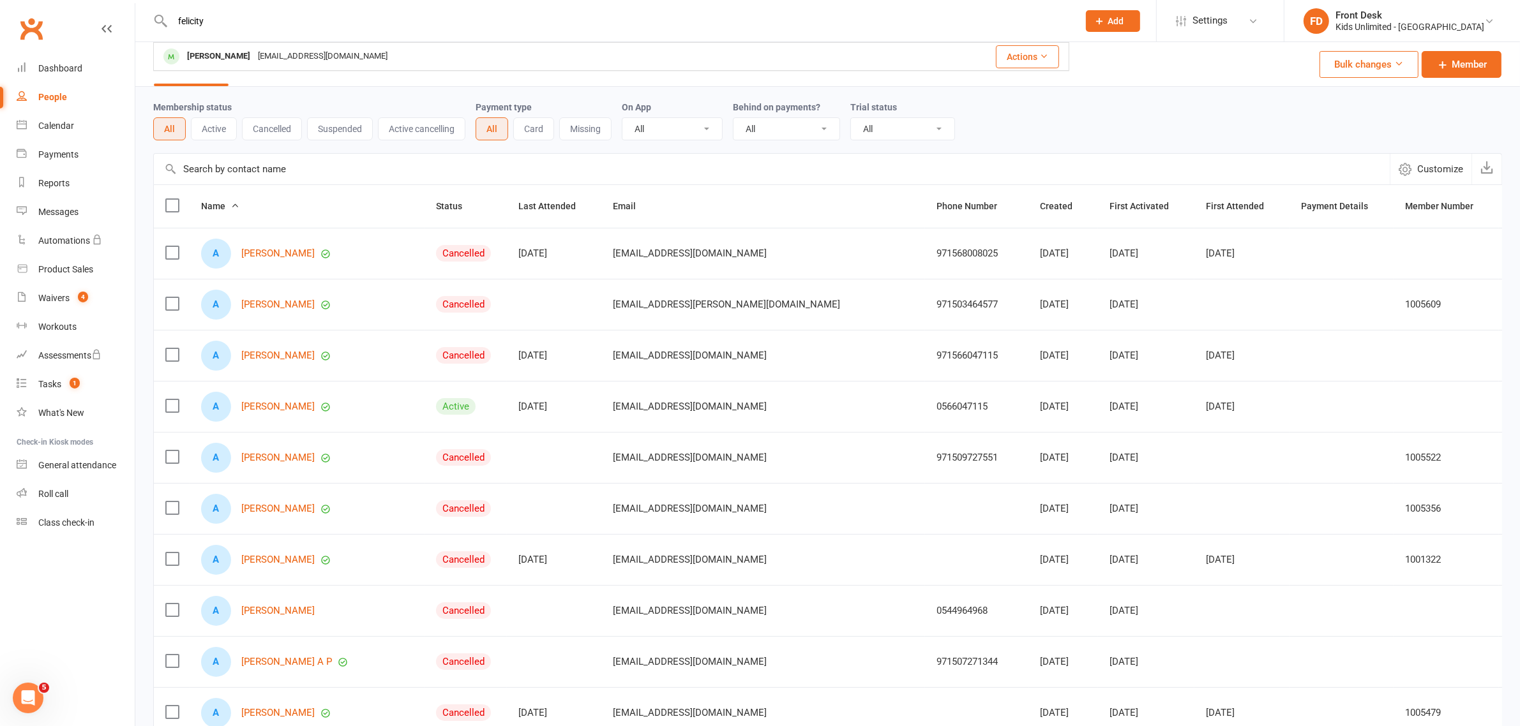
type input "felicity"
